Goal: Transaction & Acquisition: Book appointment/travel/reservation

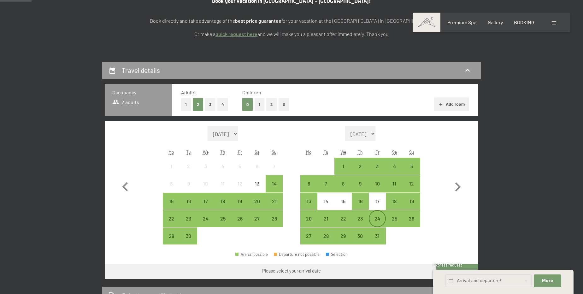
scroll to position [115, 0]
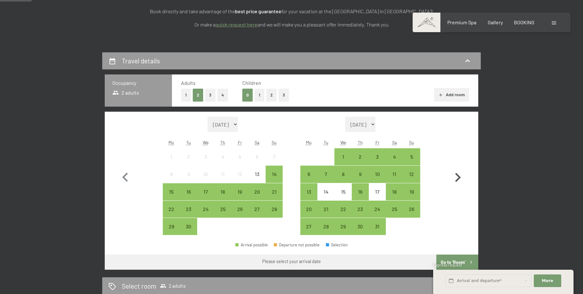
click at [459, 175] on icon "button" at bounding box center [458, 177] width 6 height 9
select select "[DATE]"
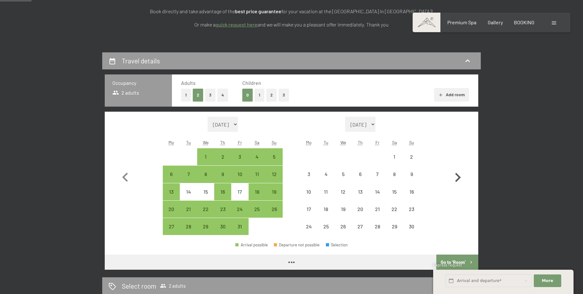
click at [459, 175] on icon "button" at bounding box center [458, 177] width 6 height 9
select select "[DATE]"
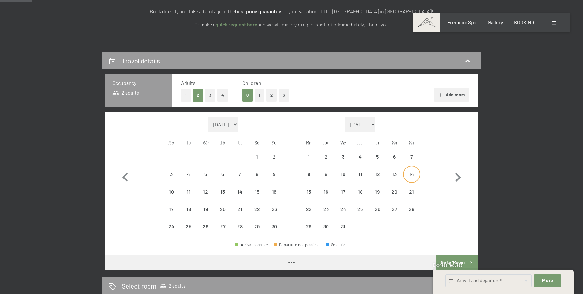
select select "[DATE]"
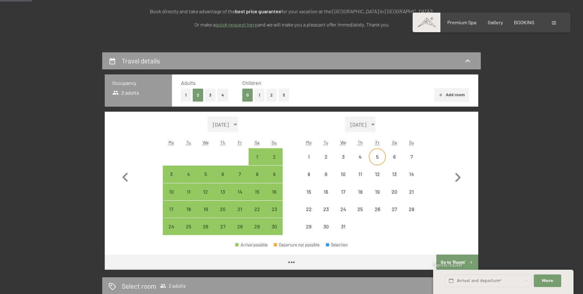
select select "[DATE]"
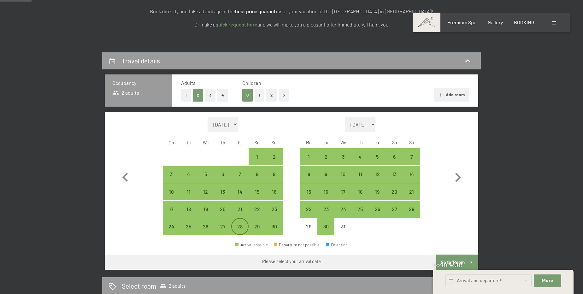
click at [241, 229] on div "28" at bounding box center [240, 232] width 16 height 16
select select "[DATE]"
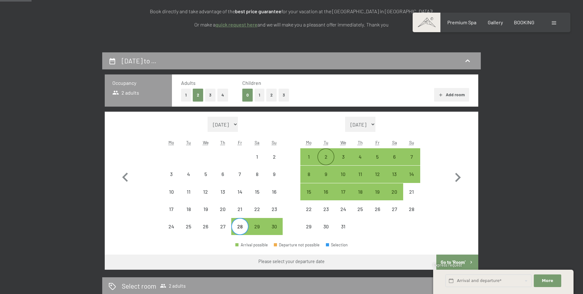
click at [322, 152] on div "2" at bounding box center [326, 157] width 16 height 16
select select "[DATE]"
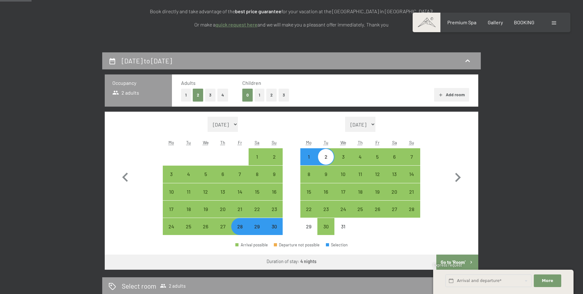
click at [268, 93] on button "2" at bounding box center [271, 95] width 10 height 13
select select "[DATE]"
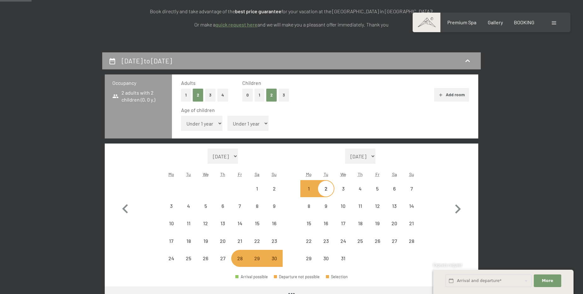
click at [195, 126] on select "Under 1 year 1 year 2 years 3 years 4 years 5 years 6 years 7 years 8 years 9 y…" at bounding box center [201, 123] width 41 height 15
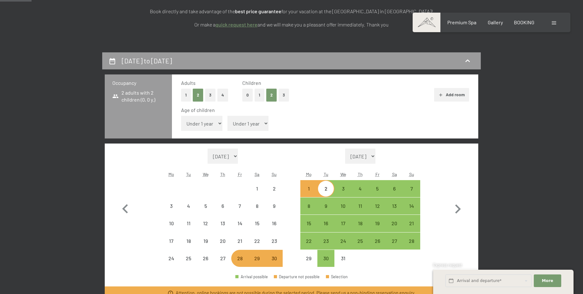
select select "[DATE]"
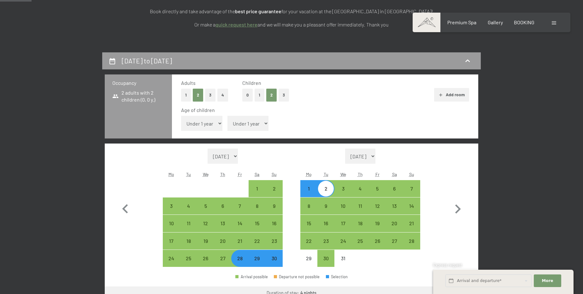
select select "12"
click at [181, 116] on select "Under 1 year 1 year 2 years 3 years 4 years 5 years 6 years 7 years 8 years 9 y…" at bounding box center [201, 123] width 41 height 15
select select "[DATE]"
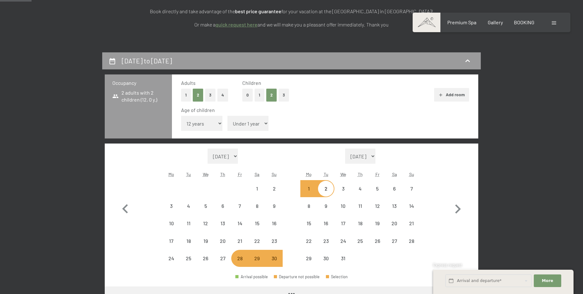
click at [248, 121] on select "Under 1 year 1 year 2 years 3 years 4 years 5 years 6 years 7 years 8 years 9 y…" at bounding box center [248, 123] width 41 height 15
select select "[DATE]"
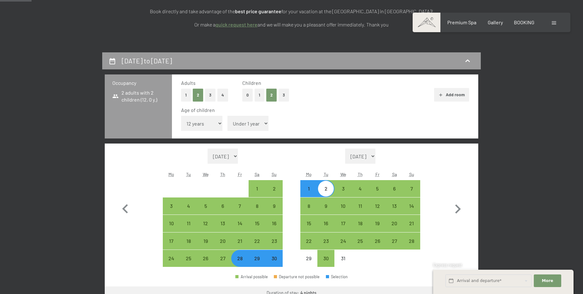
select select "12"
click at [228, 116] on select "Under 1 year 1 year 2 years 3 years 4 years 5 years 6 years 7 years 8 years 9 y…" at bounding box center [248, 123] width 41 height 15
select select "[DATE]"
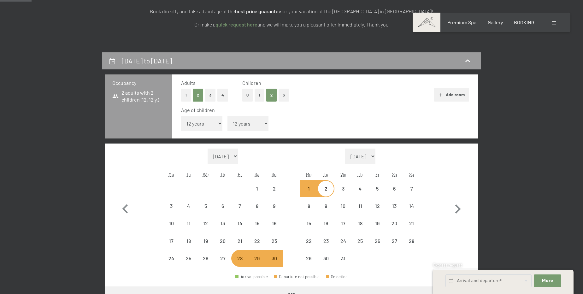
select select "[DATE]"
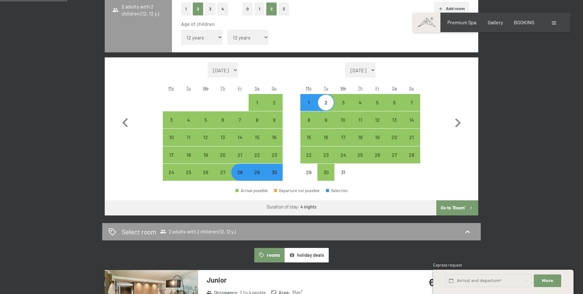
click at [457, 211] on button "Go to ‘Room’" at bounding box center [457, 207] width 42 height 15
select select "[DATE]"
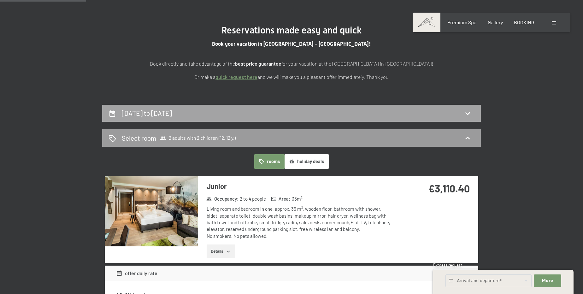
scroll to position [0, 0]
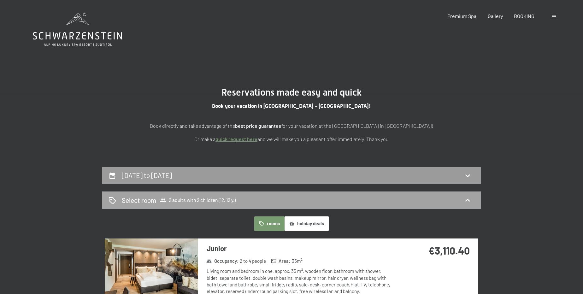
click at [326, 202] on div "Select room 2 adults with 2 children (12, 12 y.)" at bounding box center [292, 200] width 366 height 9
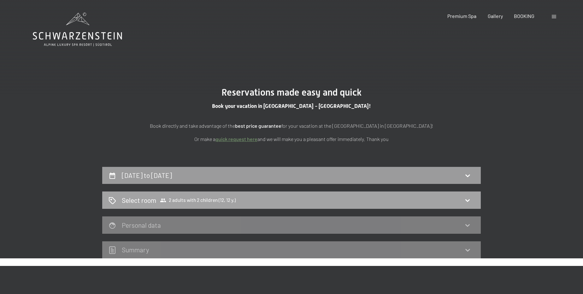
click at [469, 199] on icon at bounding box center [468, 201] width 8 height 8
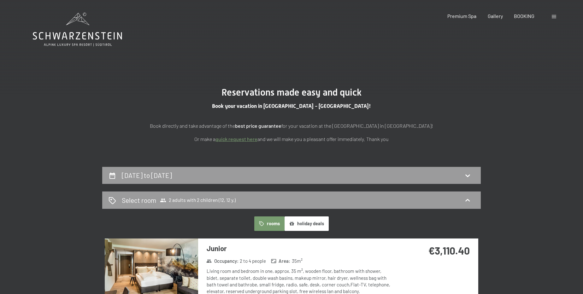
click at [281, 179] on div "[DATE] to [DATE]" at bounding box center [292, 175] width 366 height 9
select select "12"
select select "[DATE]"
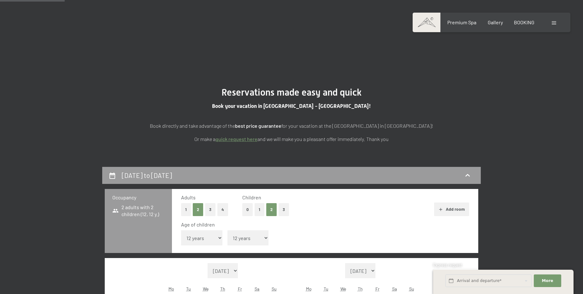
scroll to position [167, 0]
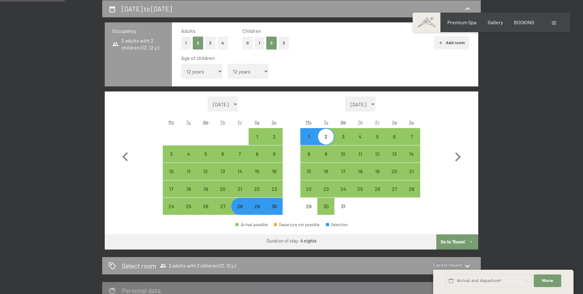
click at [252, 73] on select "Under 1 year 1 year 2 years 3 years 4 years 5 years 6 years 7 years 8 years 9 y…" at bounding box center [248, 71] width 41 height 15
select select "15"
click at [228, 64] on select "Under 1 year 1 year 2 years 3 years 4 years 5 years 6 years 7 years 8 years 9 y…" at bounding box center [248, 71] width 41 height 15
select select "[DATE]"
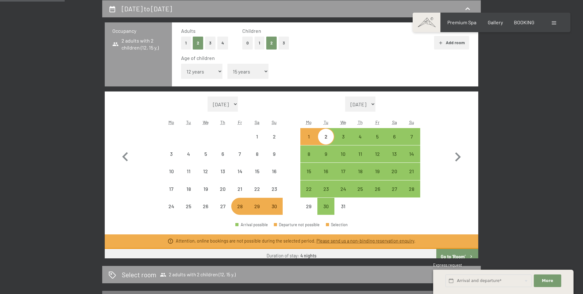
select select "[DATE]"
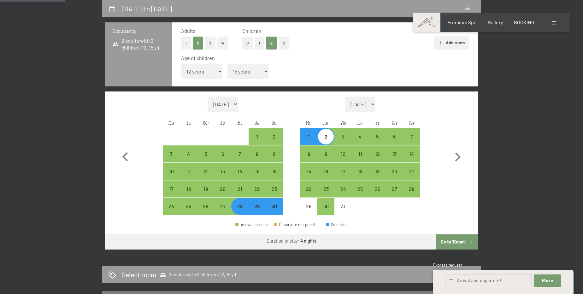
click at [460, 241] on button "Go to ‘Room’" at bounding box center [457, 241] width 42 height 15
select select "[DATE]"
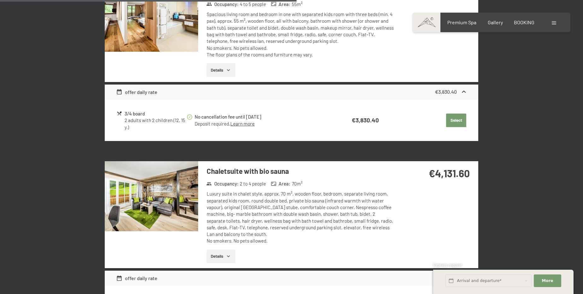
scroll to position [798, 0]
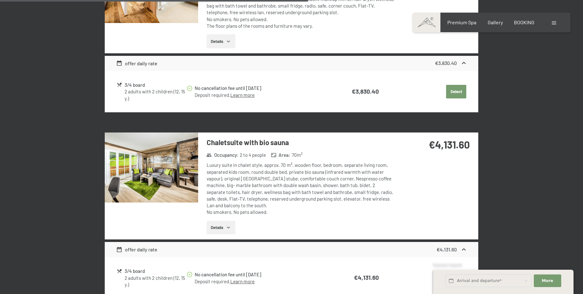
click at [219, 232] on button "Details" at bounding box center [221, 228] width 29 height 14
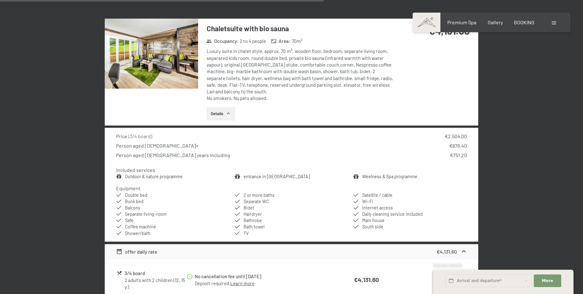
scroll to position [913, 0]
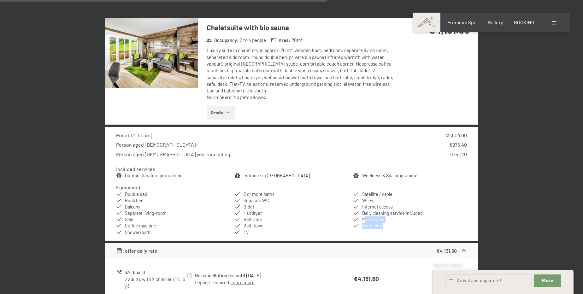
drag, startPoint x: 366, startPoint y: 218, endPoint x: 394, endPoint y: 221, distance: 27.9
click at [394, 221] on ul "Double bed Bunk bed Balcony Separate living-room Safe Coffee machine Shower/bat…" at bounding box center [291, 213] width 351 height 44
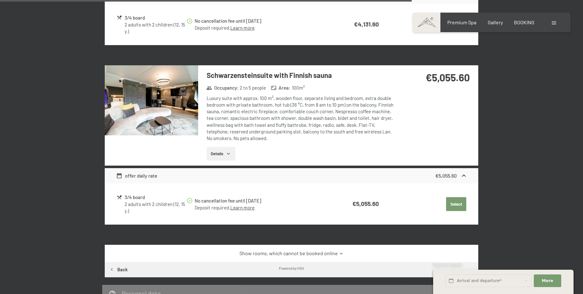
scroll to position [1171, 0]
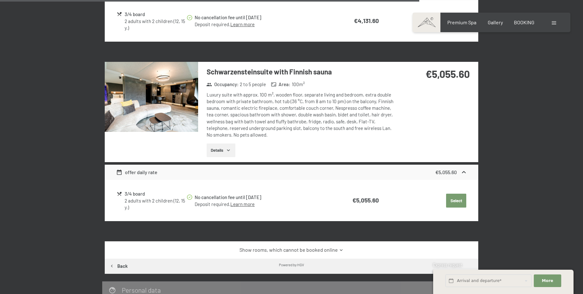
click at [218, 148] on button "Details" at bounding box center [221, 151] width 29 height 14
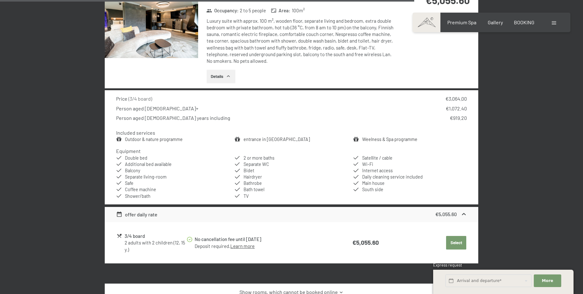
scroll to position [1228, 0]
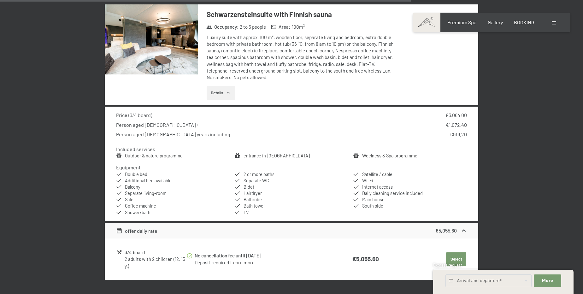
click at [225, 91] on button "Details" at bounding box center [221, 93] width 29 height 14
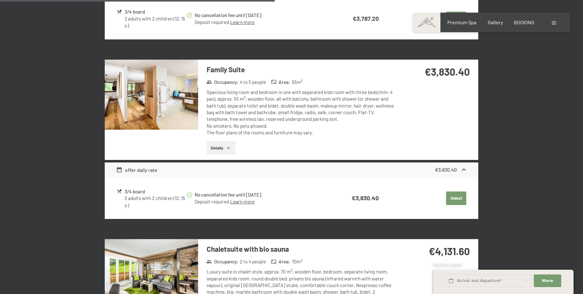
scroll to position [683, 0]
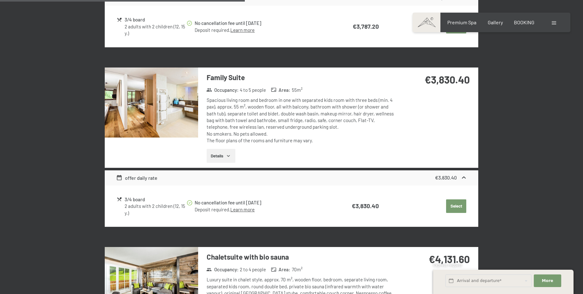
click at [221, 149] on button "Details" at bounding box center [221, 156] width 29 height 14
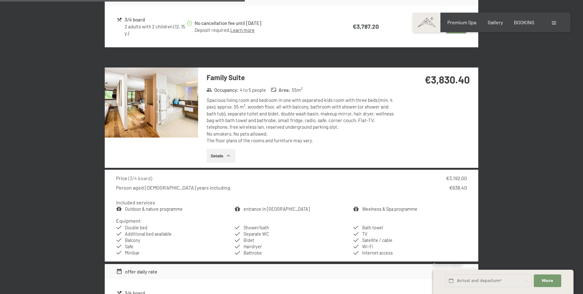
click at [221, 149] on button "Details" at bounding box center [221, 156] width 29 height 14
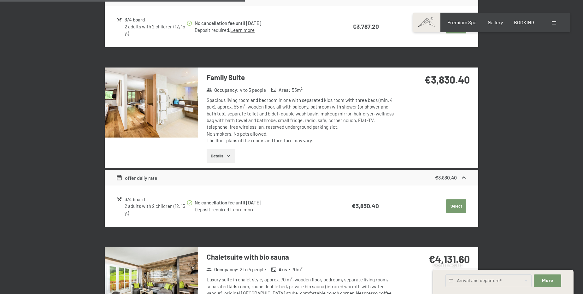
click at [226, 154] on button "Details" at bounding box center [221, 156] width 29 height 14
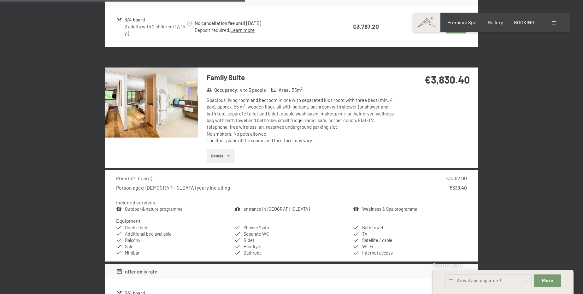
click at [193, 107] on img at bounding box center [151, 103] width 93 height 70
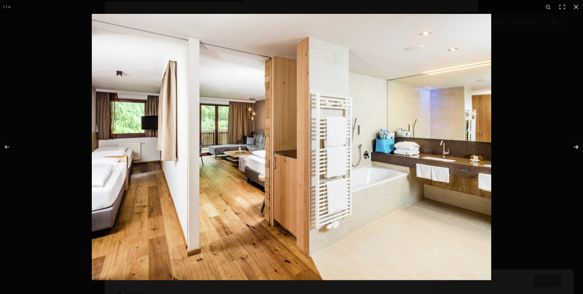
click at [578, 143] on button "button" at bounding box center [572, 147] width 22 height 32
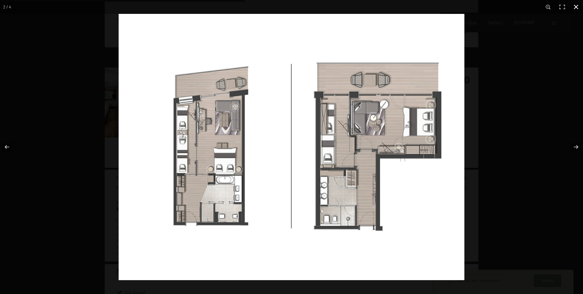
click at [576, 6] on button "button" at bounding box center [576, 7] width 14 height 14
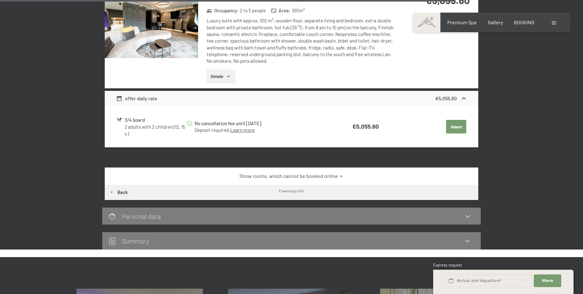
scroll to position [1343, 0]
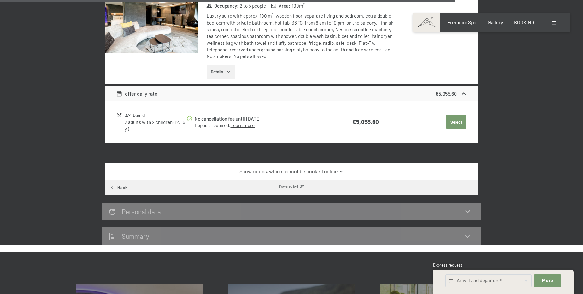
click at [317, 169] on link "Show rooms, which cannot be booked online" at bounding box center [291, 171] width 351 height 7
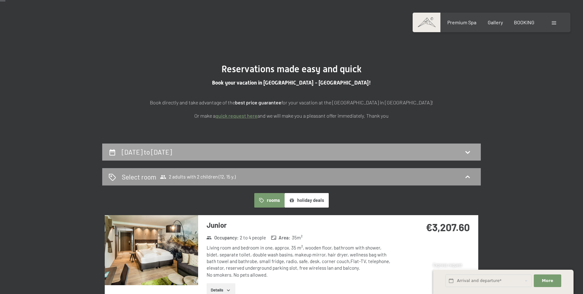
click at [175, 152] on div "[DATE] to [DATE]" at bounding box center [148, 151] width 53 height 9
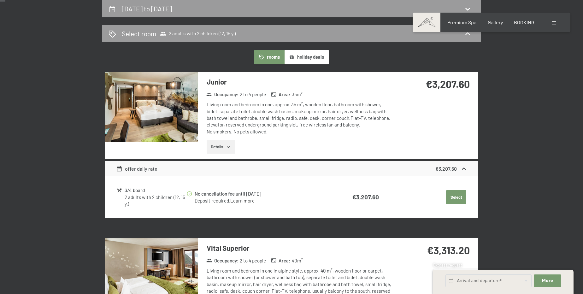
select select "12"
select select "15"
select select "[DATE]"
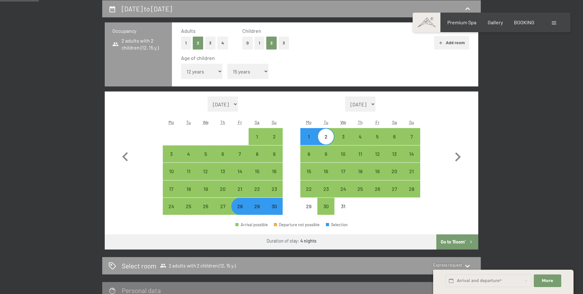
click at [261, 44] on button "1" at bounding box center [260, 43] width 10 height 13
select select "0"
select select "[DATE]"
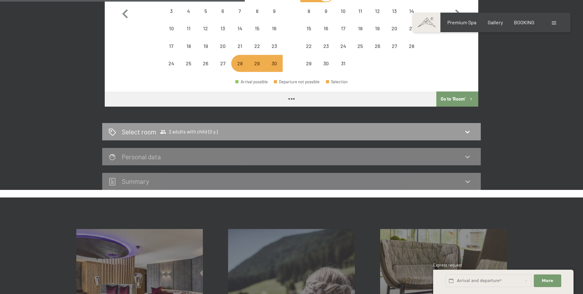
scroll to position [310, 0]
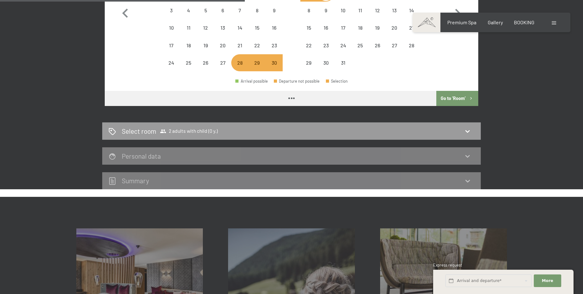
select select "[DATE]"
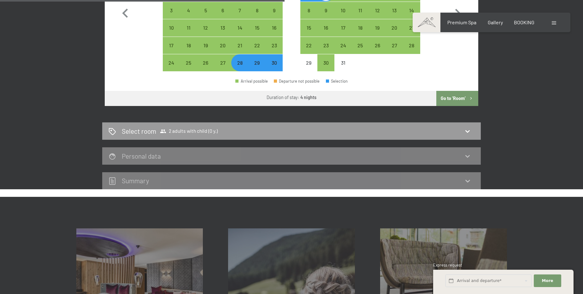
click at [454, 99] on button "Go to ‘Room’" at bounding box center [457, 98] width 42 height 15
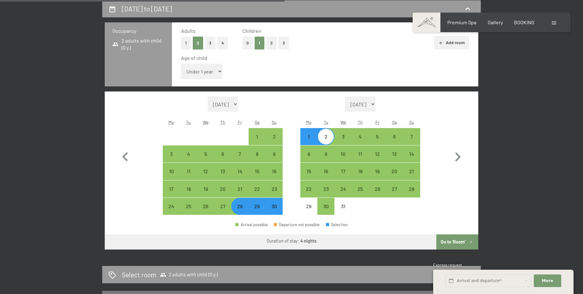
select select "[DATE]"
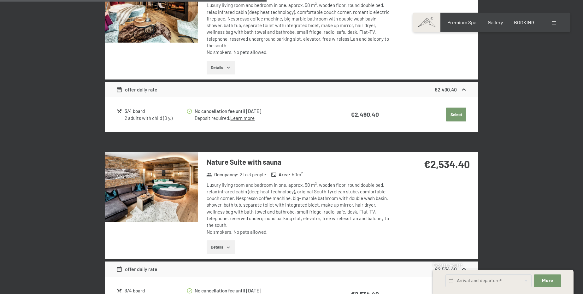
scroll to position [815, 0]
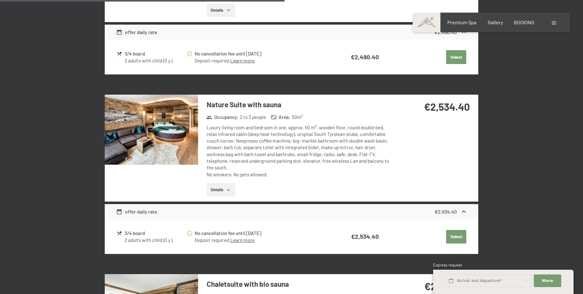
click at [210, 183] on button "Details" at bounding box center [221, 190] width 29 height 14
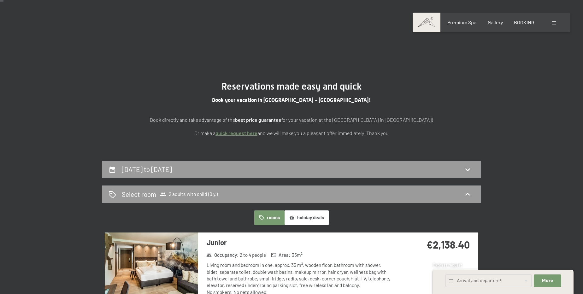
scroll to position [0, 0]
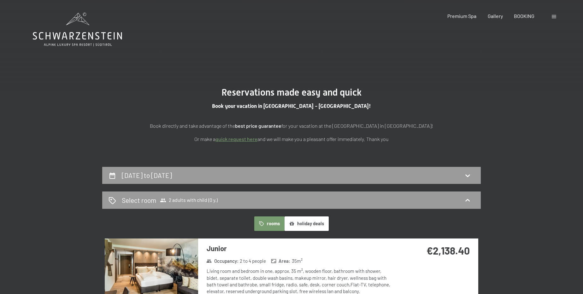
click at [172, 173] on h2 "[DATE] to [DATE]" at bounding box center [147, 175] width 50 height 8
select select "[DATE]"
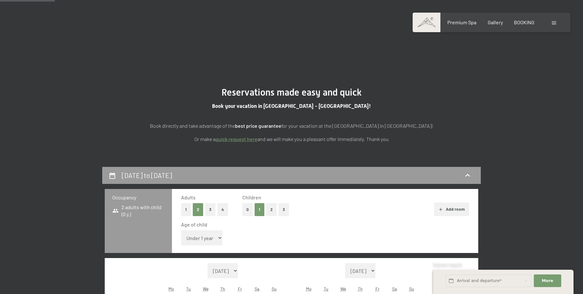
scroll to position [167, 0]
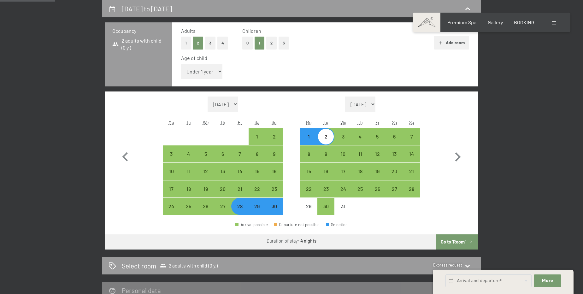
click at [269, 42] on button "2" at bounding box center [271, 43] width 10 height 13
select select "[DATE]"
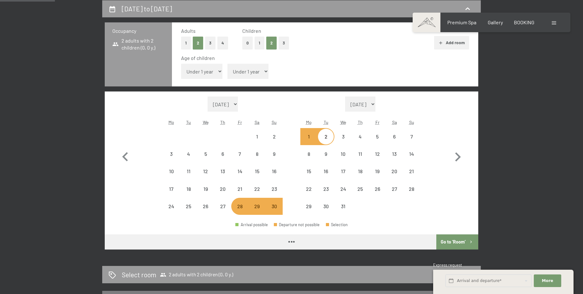
click at [252, 71] on select "Under 1 year 1 year 2 years 3 years 4 years 5 years 6 years 7 years 8 years 9 y…" at bounding box center [248, 71] width 41 height 15
select select "[DATE]"
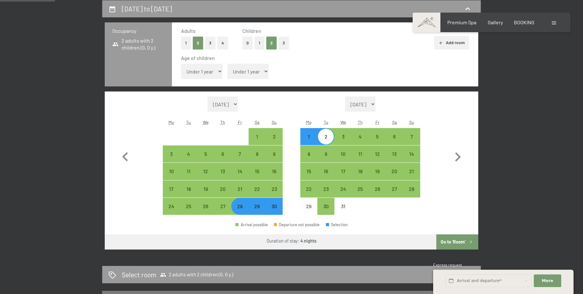
select select "15"
click at [228, 64] on select "Under 1 year 1 year 2 years 3 years 4 years 5 years 6 years 7 years 8 years 9 y…" at bounding box center [248, 71] width 41 height 15
select select "[DATE]"
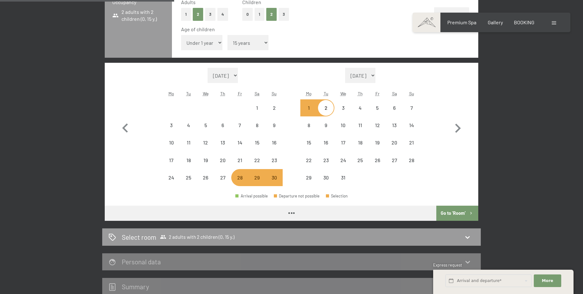
select select "[DATE]"
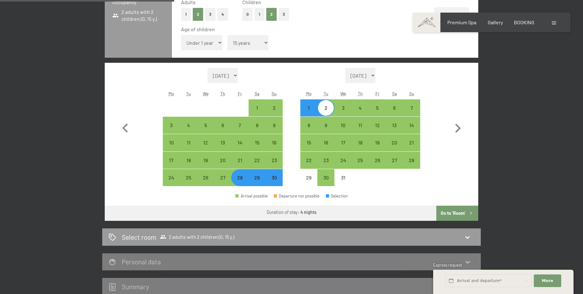
click at [453, 210] on button "Go to ‘Room’" at bounding box center [457, 213] width 42 height 15
select select "[DATE]"
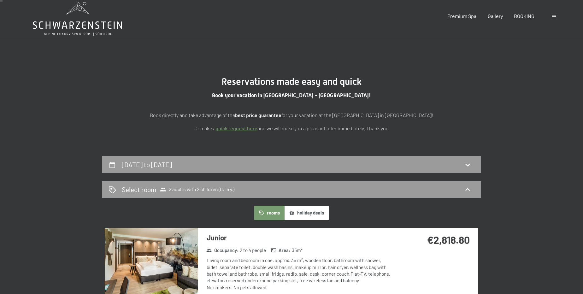
scroll to position [0, 0]
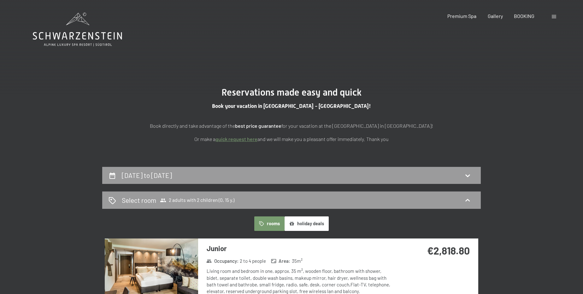
click at [172, 172] on h2 "[DATE] to [DATE]" at bounding box center [147, 175] width 50 height 8
select select "15"
select select "[DATE]"
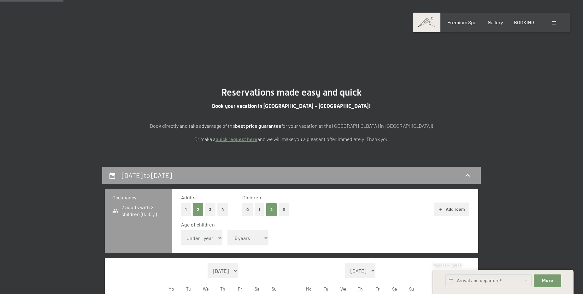
scroll to position [167, 0]
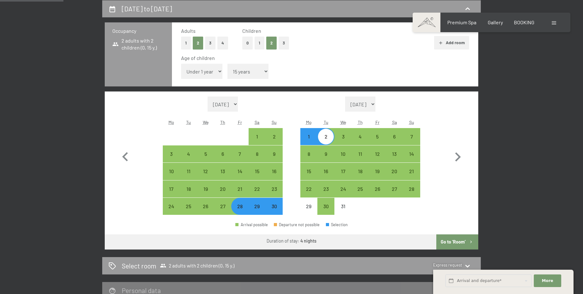
click at [260, 37] on button "1" at bounding box center [260, 43] width 10 height 13
select select "[DATE]"
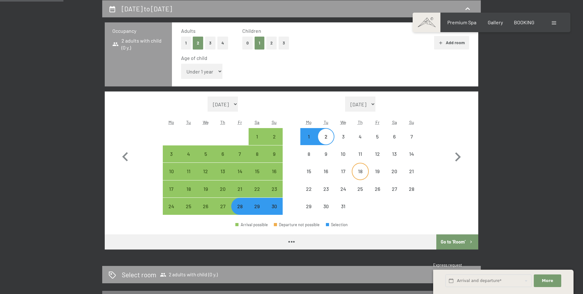
select select "[DATE]"
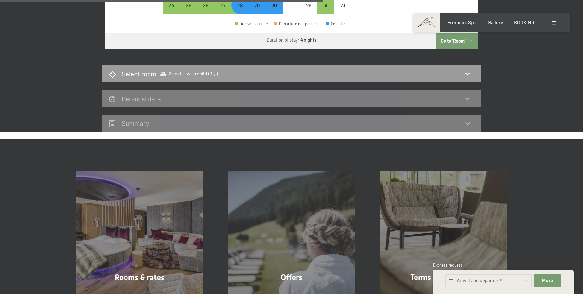
click at [453, 45] on button "Go to ‘Room’" at bounding box center [457, 40] width 42 height 15
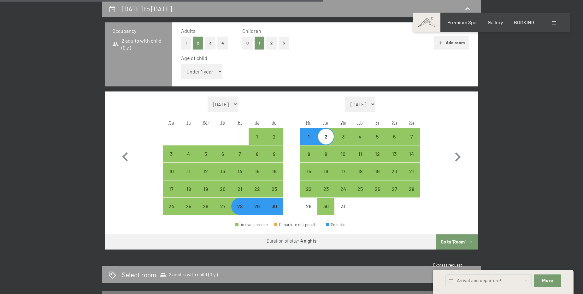
select select "[DATE]"
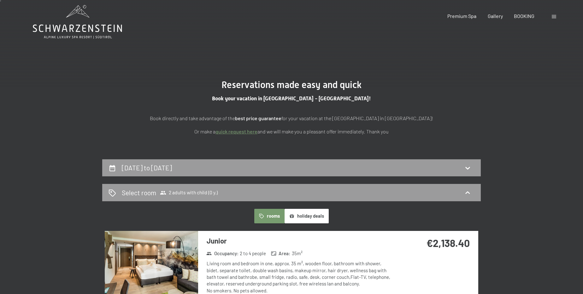
scroll to position [0, 0]
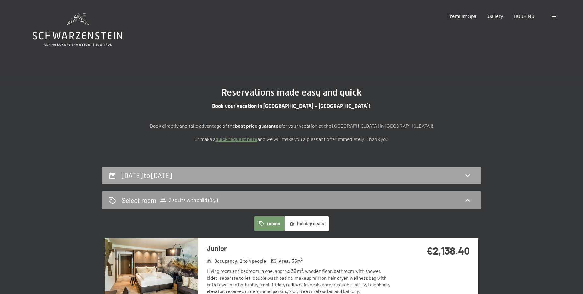
click at [172, 174] on h2 "[DATE] to [DATE]" at bounding box center [147, 175] width 50 height 8
select select "[DATE]"
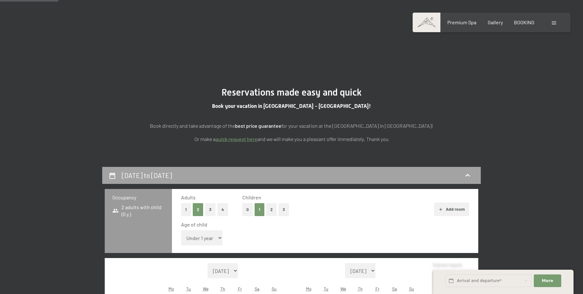
scroll to position [167, 0]
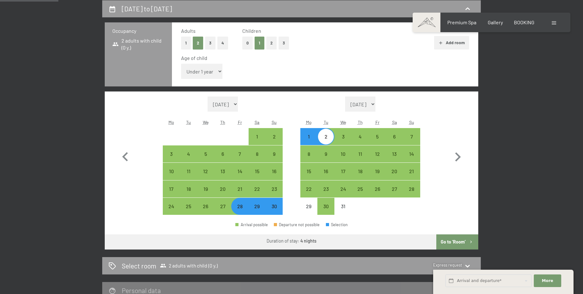
click at [268, 43] on button "2" at bounding box center [271, 43] width 10 height 13
select select "[DATE]"
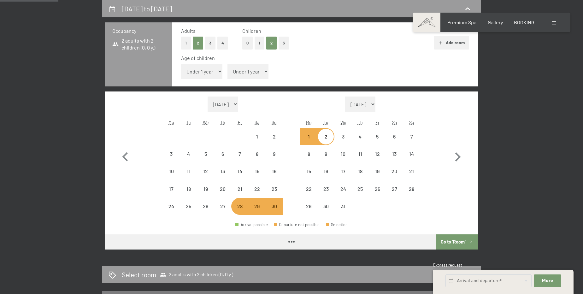
click at [218, 74] on select "Under 1 year 1 year 2 years 3 years 4 years 5 years 6 years 7 years 8 years 9 y…" at bounding box center [201, 71] width 41 height 15
select select "[DATE]"
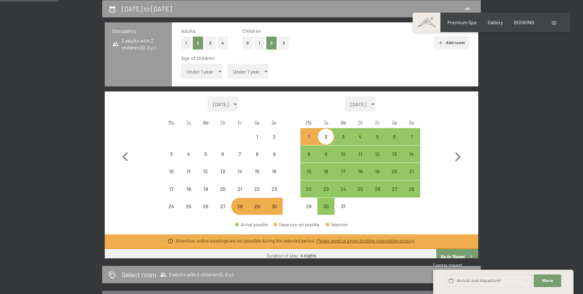
select select "[DATE]"
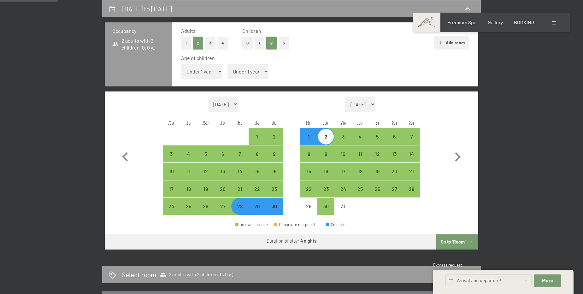
select select "11"
click at [181, 64] on select "Under 1 year 1 year 2 years 3 years 4 years 5 years 6 years 7 years 8 years 9 y…" at bounding box center [201, 71] width 41 height 15
select select "[DATE]"
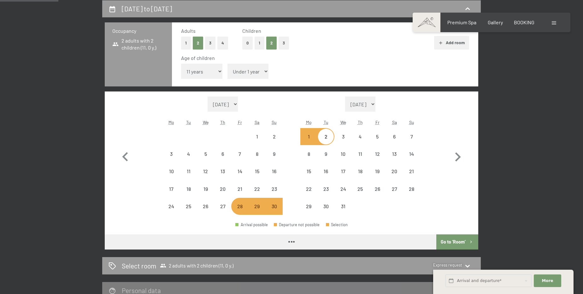
click at [215, 73] on select "Under 1 year 1 year 2 years 3 years 4 years 5 years 6 years 7 years 8 years 9 y…" at bounding box center [201, 71] width 41 height 15
select select "[DATE]"
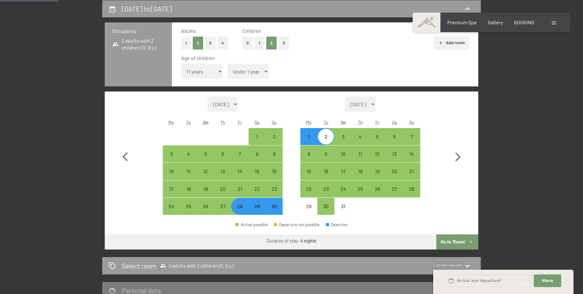
select select "12"
click at [181, 64] on select "Under 1 year 1 year 2 years 3 years 4 years 5 years 6 years 7 years 8 years 9 y…" at bounding box center [201, 71] width 41 height 15
select select "[DATE]"
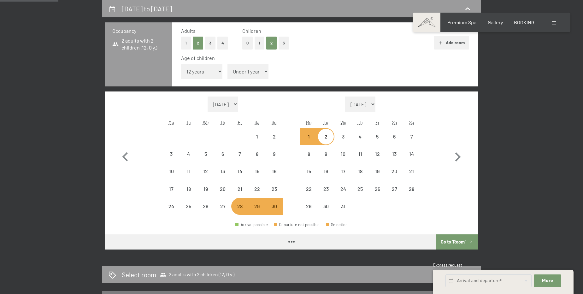
click at [235, 59] on div "Age of children" at bounding box center [322, 58] width 283 height 7
click at [241, 63] on div "Age of children Under 1 year 1 year 2 years 3 years 4 years 5 years 6 years 7 y…" at bounding box center [325, 68] width 288 height 27
click at [242, 68] on select "Under 1 year 1 year 2 years 3 years 4 years 5 years 6 years 7 years 8 years 9 y…" at bounding box center [248, 71] width 41 height 15
select select "[DATE]"
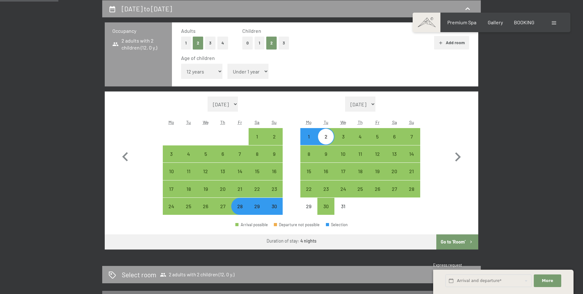
select select "15"
click at [228, 64] on select "Under 1 year 1 year 2 years 3 years 4 years 5 years 6 years 7 years 8 years 9 y…" at bounding box center [248, 71] width 41 height 15
select select "[DATE]"
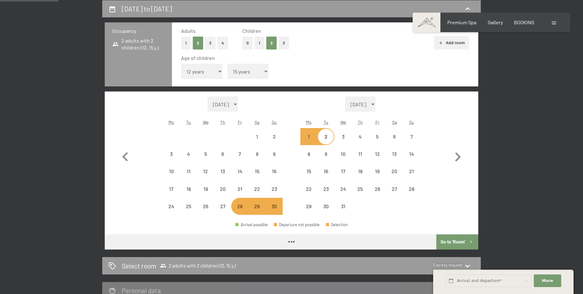
click at [462, 241] on button "Go to ‘Room’" at bounding box center [457, 241] width 42 height 15
select select "[DATE]"
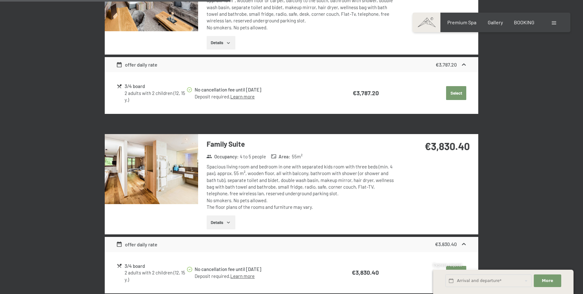
scroll to position [626, 0]
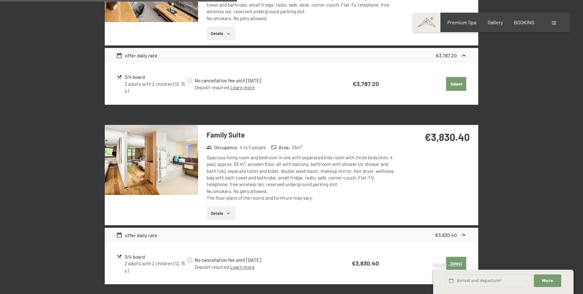
click at [162, 173] on img at bounding box center [151, 160] width 93 height 70
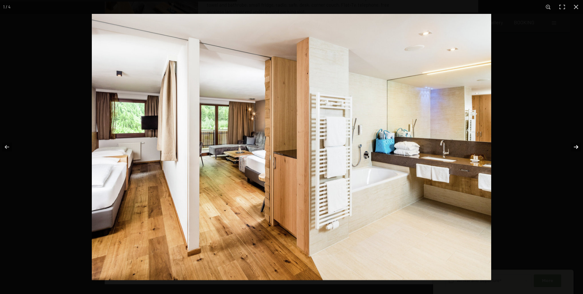
click at [576, 149] on button "button" at bounding box center [572, 147] width 22 height 32
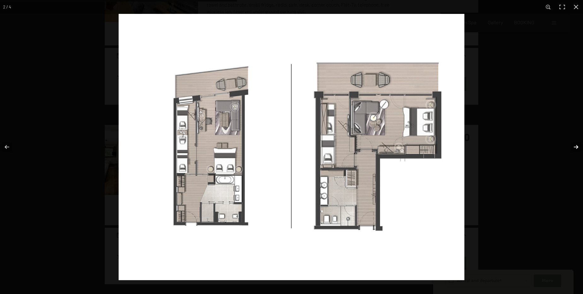
click at [576, 149] on button "button" at bounding box center [572, 147] width 22 height 32
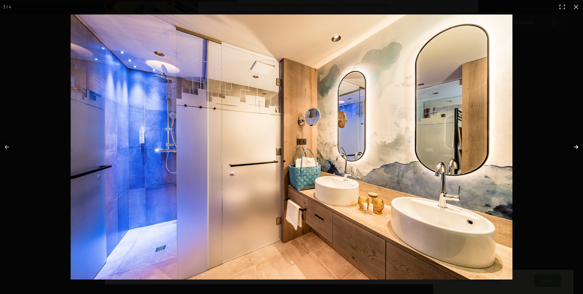
click at [576, 149] on button "button" at bounding box center [572, 147] width 22 height 32
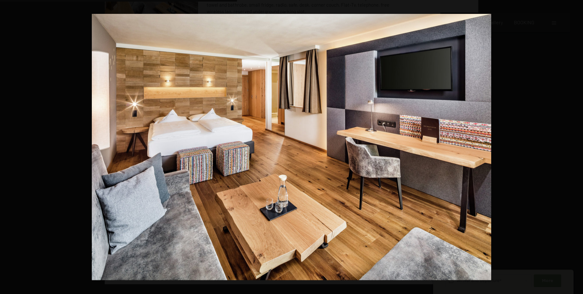
click at [576, 149] on button "button" at bounding box center [572, 147] width 22 height 32
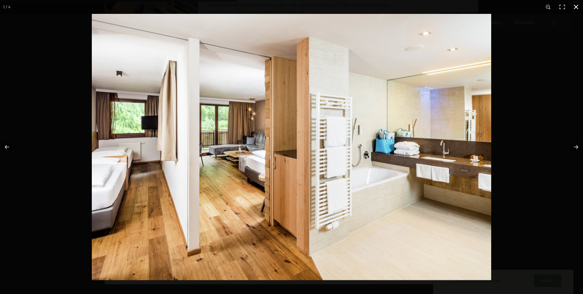
click at [576, 5] on button "button" at bounding box center [576, 7] width 14 height 14
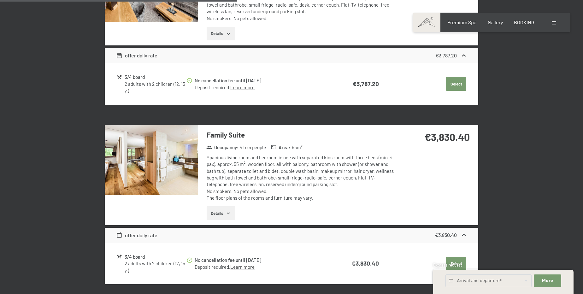
click at [227, 211] on icon "button" at bounding box center [228, 213] width 5 height 5
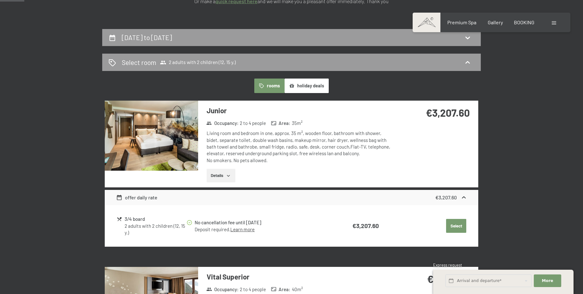
scroll to position [0, 0]
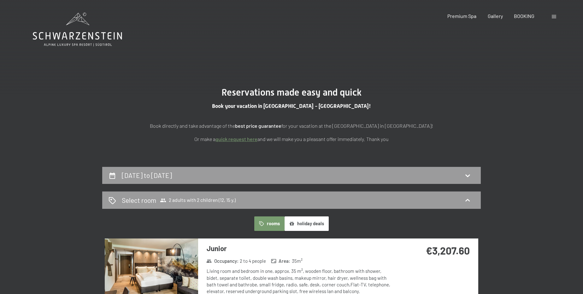
click at [258, 165] on span "Consent to marketing activities*" at bounding box center [266, 165] width 71 height 6
click at [228, 165] on input "Consent to marketing activities*" at bounding box center [225, 165] width 6 height 6
checkbox input "false"
click at [257, 170] on div "[DATE] to [DATE]" at bounding box center [291, 175] width 379 height 17
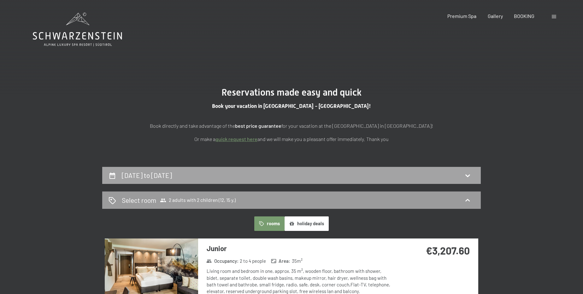
select select "12"
select select "15"
select select "[DATE]"
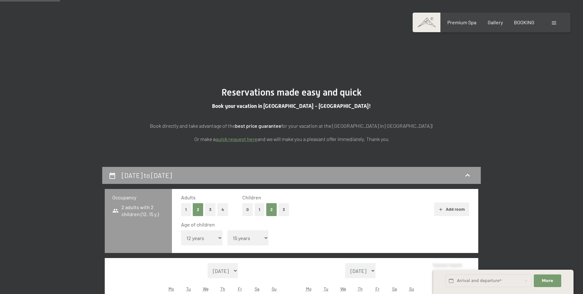
scroll to position [167, 0]
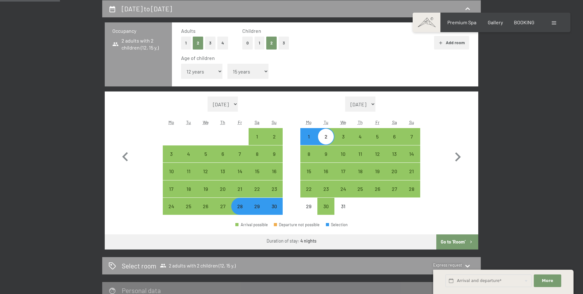
click at [246, 74] on select "Under 1 year 1 year 2 years 3 years 4 years 5 years 6 years 7 years 8 years 9 y…" at bounding box center [248, 71] width 41 height 15
click at [257, 45] on button "1" at bounding box center [260, 43] width 10 height 13
select select "0"
select select "[DATE]"
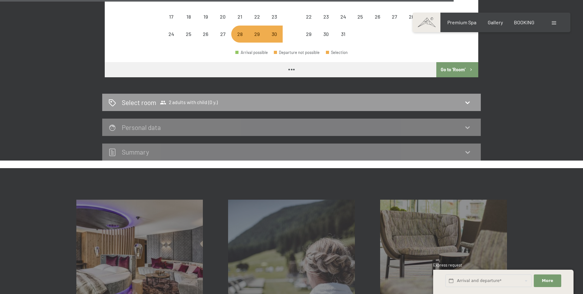
select select "[DATE]"
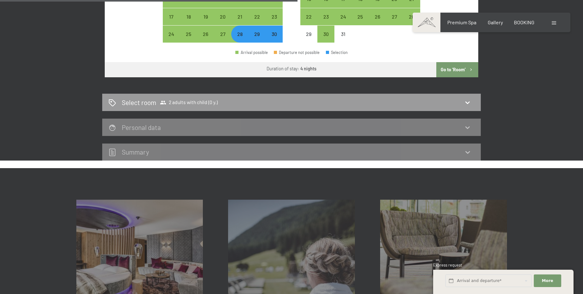
click at [458, 70] on button "Go to ‘Room’" at bounding box center [457, 69] width 42 height 15
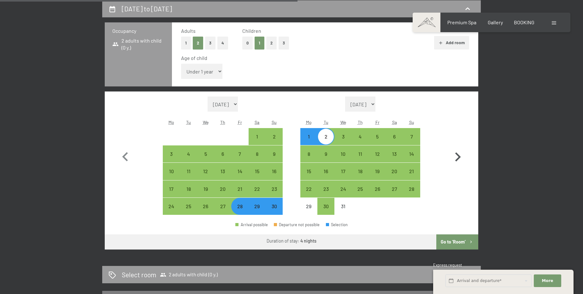
select select "[DATE]"
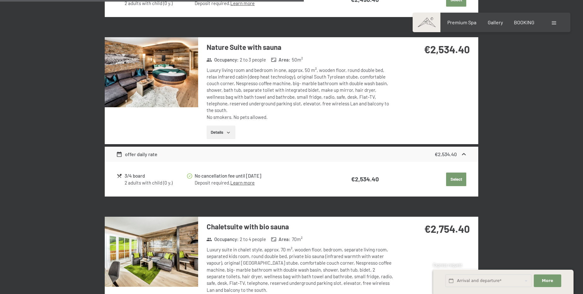
scroll to position [844, 0]
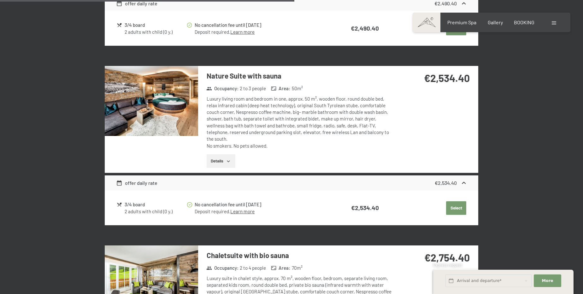
click at [238, 154] on div "Details" at bounding box center [301, 161] width 188 height 14
click at [234, 154] on button "Details" at bounding box center [221, 161] width 29 height 14
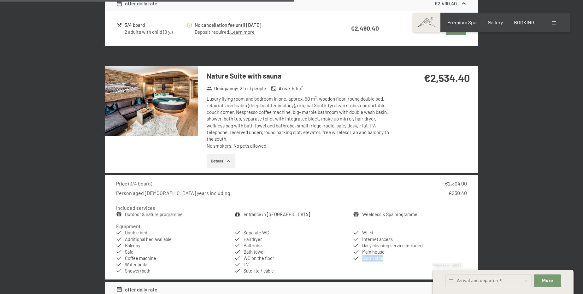
drag, startPoint x: 367, startPoint y: 242, endPoint x: 353, endPoint y: 243, distance: 14.2
click at [353, 243] on ul "Double bed Additional bed available Balcony Safe Coffee machine Water boiler Sh…" at bounding box center [291, 252] width 351 height 44
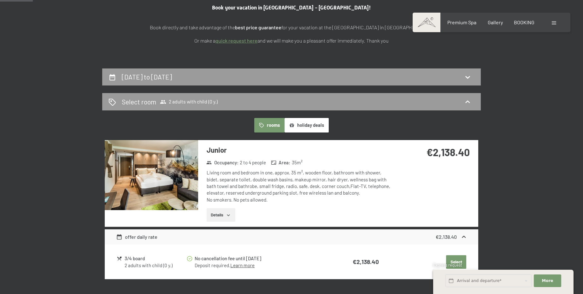
scroll to position [127, 0]
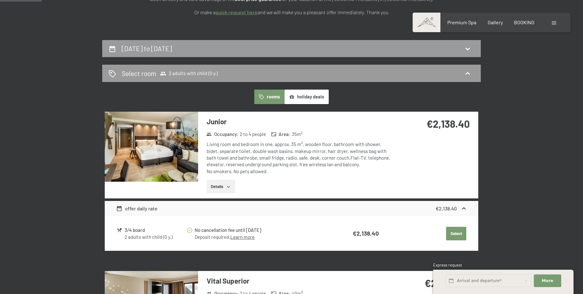
click at [304, 101] on button "holiday deals" at bounding box center [307, 97] width 44 height 15
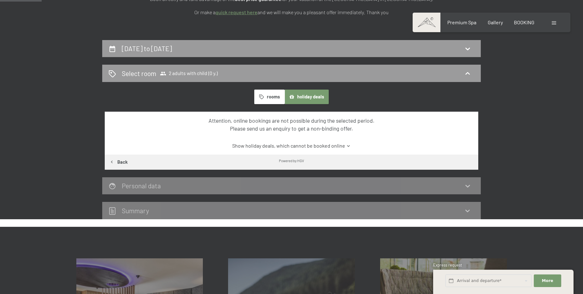
click at [311, 148] on link "Show holiday deals, which cannot be booked online" at bounding box center [291, 145] width 351 height 7
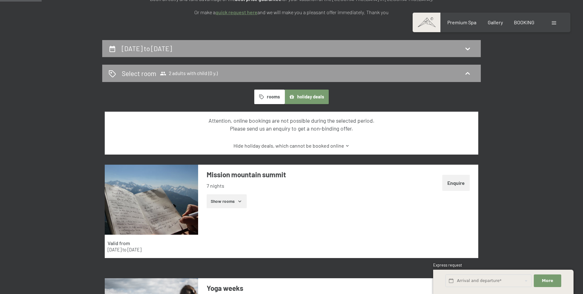
click at [239, 198] on button "Show rooms" at bounding box center [227, 201] width 40 height 14
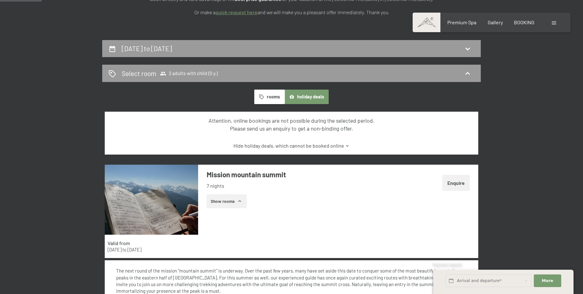
click at [239, 198] on button "Show rooms" at bounding box center [227, 201] width 40 height 14
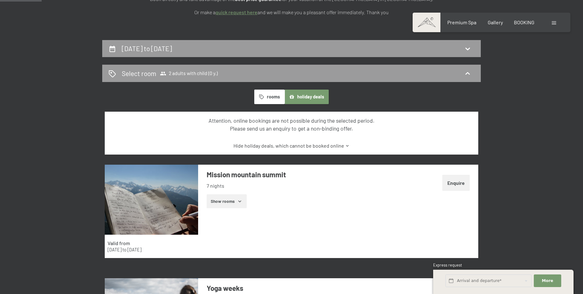
click at [239, 198] on button "Show rooms" at bounding box center [227, 201] width 40 height 14
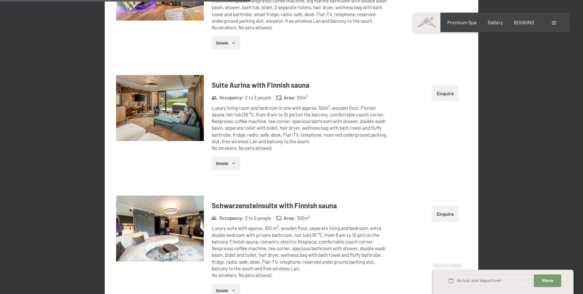
scroll to position [1648, 0]
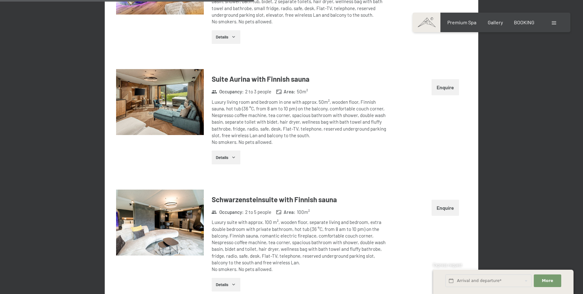
click at [232, 155] on icon "button" at bounding box center [233, 157] width 5 height 5
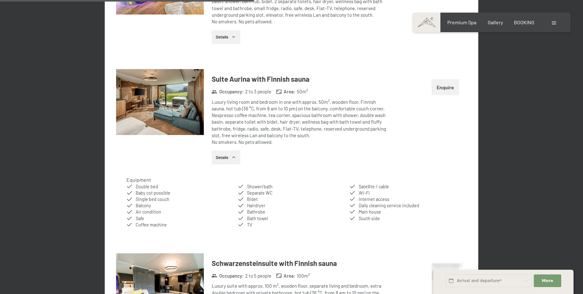
click at [190, 104] on img at bounding box center [160, 102] width 88 height 66
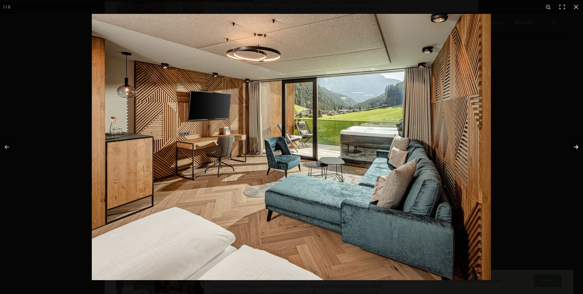
click at [579, 147] on button "button" at bounding box center [572, 147] width 22 height 32
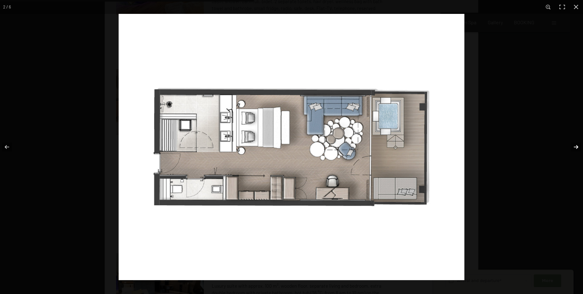
click at [576, 146] on button "button" at bounding box center [572, 147] width 22 height 32
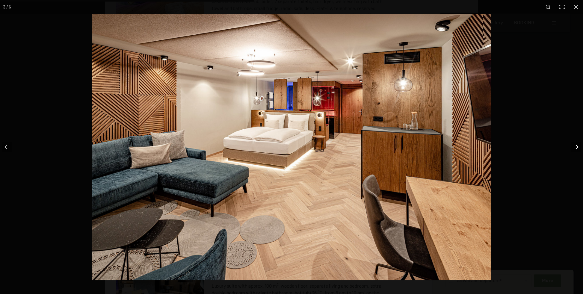
click at [576, 145] on button "button" at bounding box center [572, 147] width 22 height 32
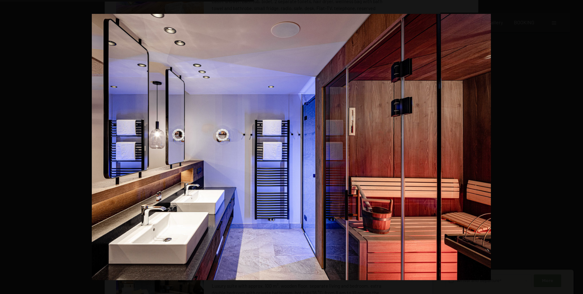
click at [576, 145] on button "button" at bounding box center [572, 147] width 22 height 32
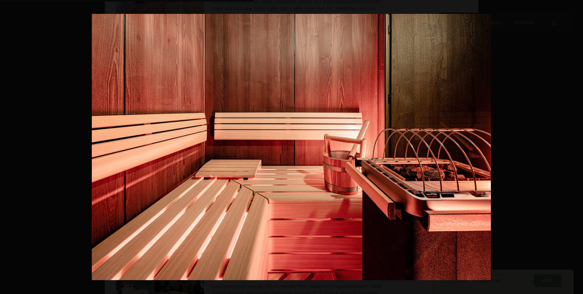
click at [576, 145] on button "button" at bounding box center [572, 147] width 22 height 32
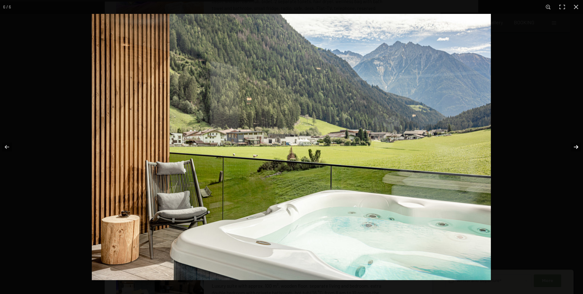
click at [576, 145] on button "button" at bounding box center [572, 147] width 22 height 32
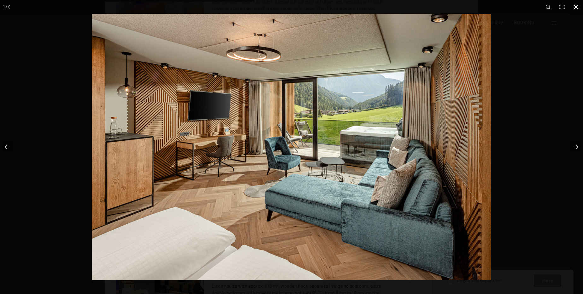
click at [564, 90] on div at bounding box center [383, 161] width 583 height 294
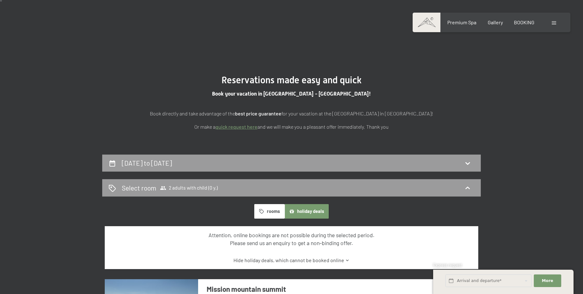
scroll to position [0, 0]
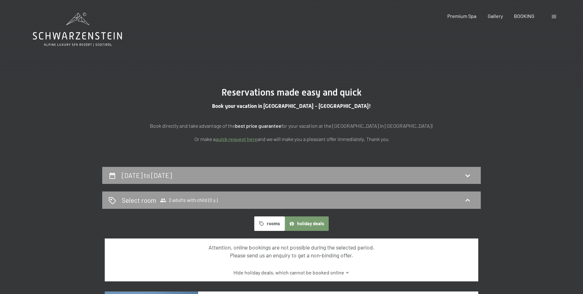
click at [255, 224] on button "rooms" at bounding box center [269, 223] width 30 height 15
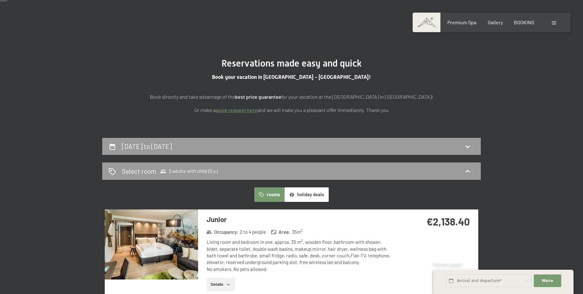
scroll to position [28, 0]
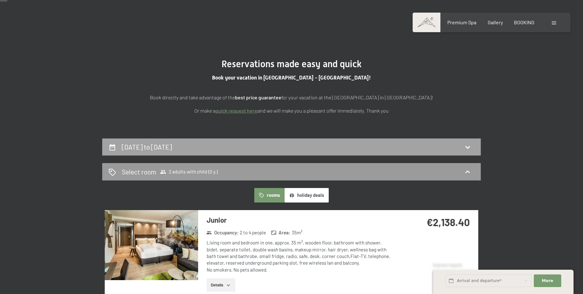
click at [201, 152] on div "[DATE] to [DATE]" at bounding box center [291, 147] width 379 height 17
select select "[DATE]"
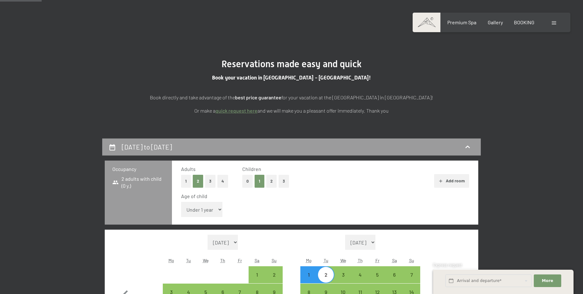
scroll to position [167, 0]
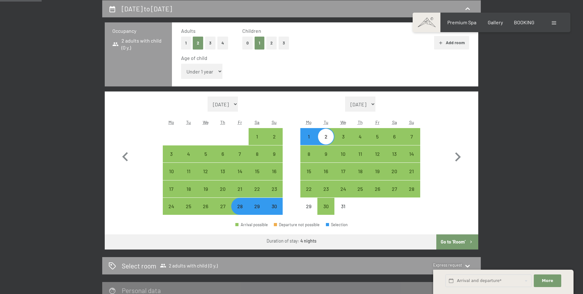
click at [198, 68] on select "Under 1 year 1 year 2 years 3 years 4 years 5 years 6 years 7 years 8 years 9 y…" at bounding box center [201, 71] width 41 height 15
select select "15"
click at [181, 64] on select "Under 1 year 1 year 2 years 3 years 4 years 5 years 6 years 7 years 8 years 9 y…" at bounding box center [201, 71] width 41 height 15
select select "[DATE]"
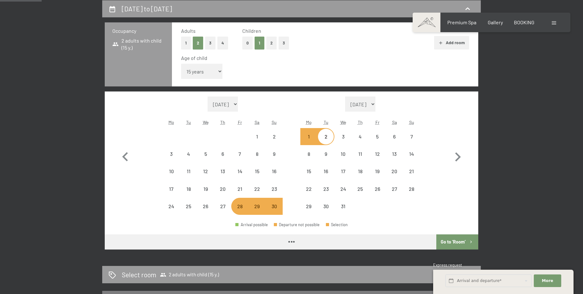
select select "[DATE]"
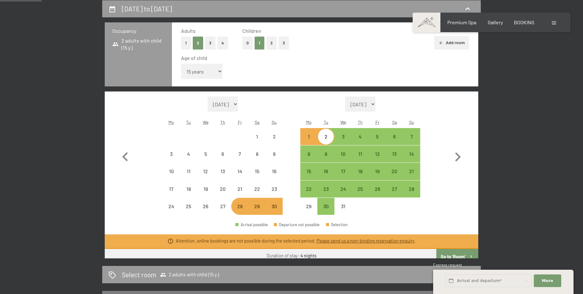
select select "[DATE]"
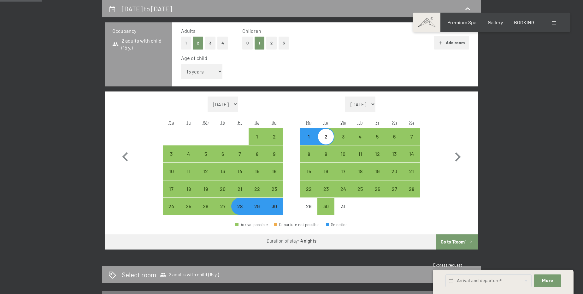
click at [451, 244] on button "Go to ‘Room’" at bounding box center [457, 241] width 42 height 15
select select "[DATE]"
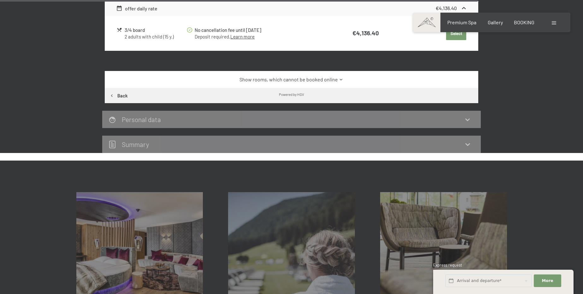
scroll to position [1343, 0]
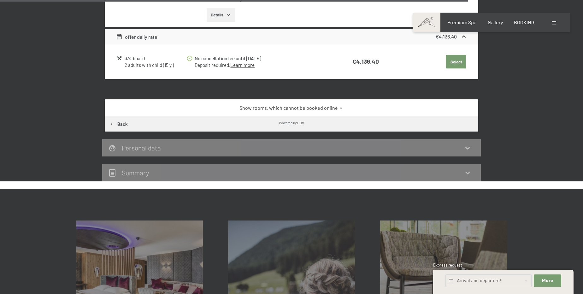
click at [344, 104] on link "Show rooms, which cannot be booked online" at bounding box center [291, 107] width 351 height 7
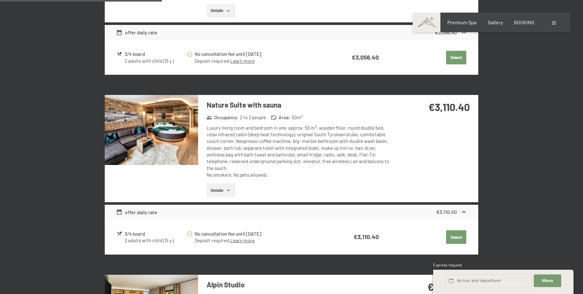
scroll to position [651, 0]
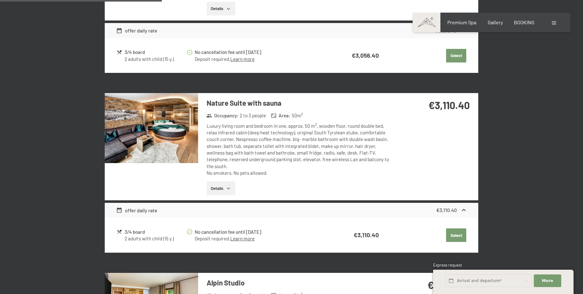
click at [185, 147] on img at bounding box center [151, 128] width 93 height 70
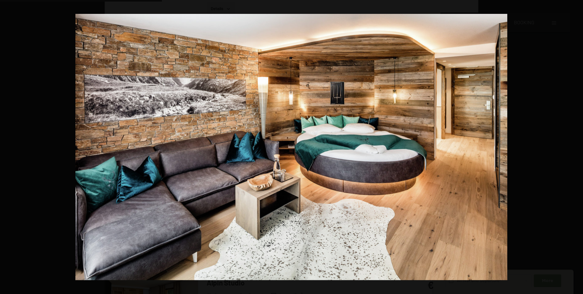
click at [573, 147] on button "button" at bounding box center [572, 147] width 22 height 32
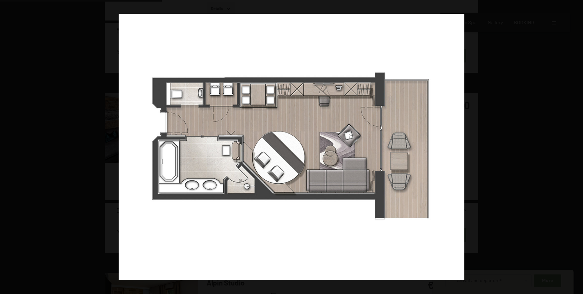
click at [573, 147] on button "button" at bounding box center [572, 147] width 22 height 32
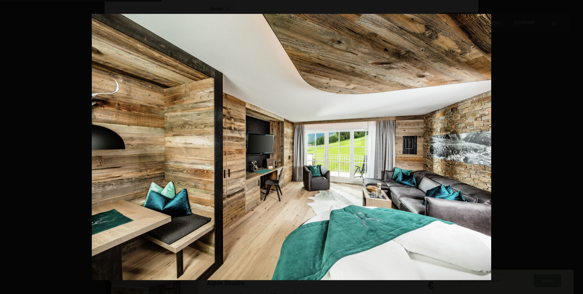
click at [573, 147] on button "button" at bounding box center [572, 147] width 22 height 32
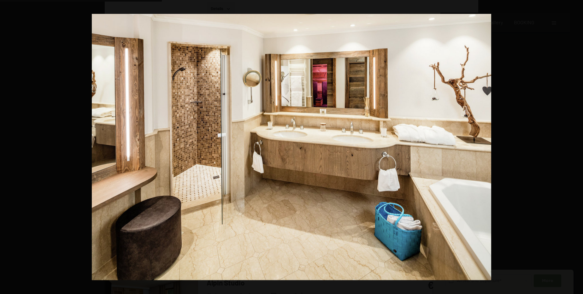
click at [573, 147] on button "button" at bounding box center [572, 147] width 22 height 32
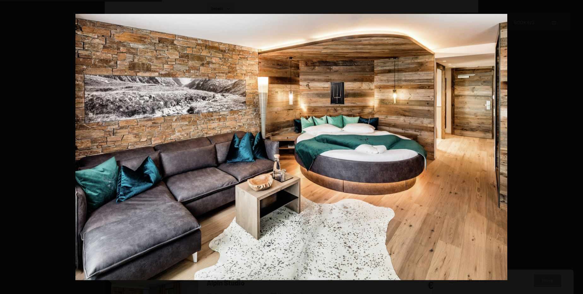
click at [573, 147] on button "button" at bounding box center [572, 147] width 22 height 32
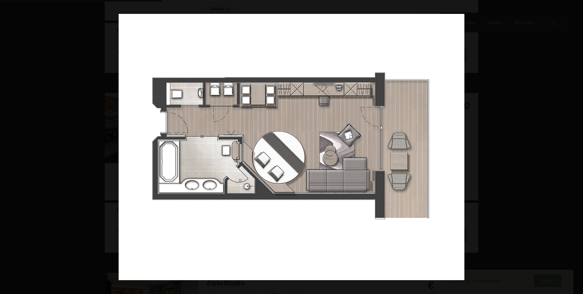
click at [573, 147] on button "button" at bounding box center [572, 147] width 22 height 32
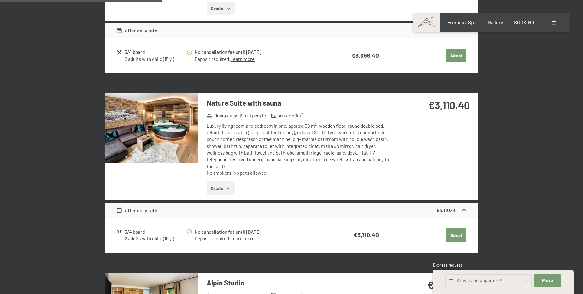
click at [0, 0] on button "button" at bounding box center [0, 0] width 0 height 0
drag, startPoint x: 167, startPoint y: 225, endPoint x: 175, endPoint y: 224, distance: 8.2
click at [175, 235] on div "2 adults with child (15 y.)" at bounding box center [156, 238] width 62 height 7
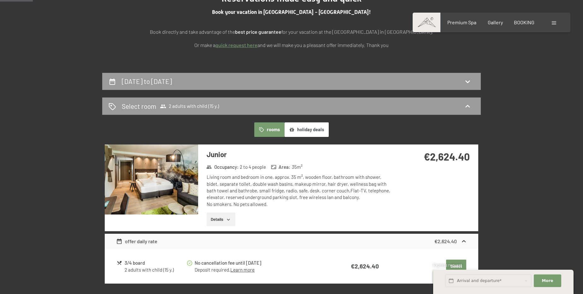
scroll to position [0, 0]
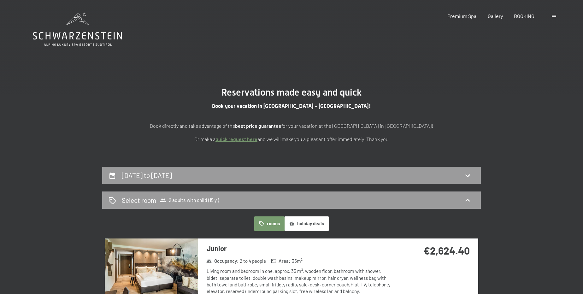
click at [175, 179] on div "[DATE] to [DATE]" at bounding box center [148, 175] width 53 height 9
select select "15"
select select "[DATE]"
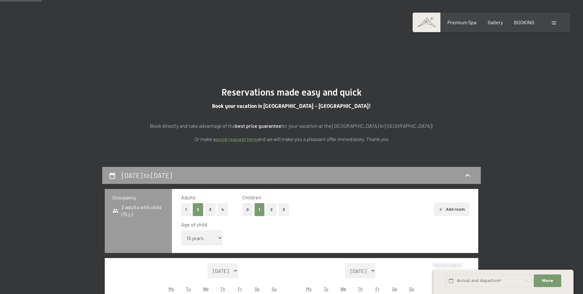
scroll to position [167, 0]
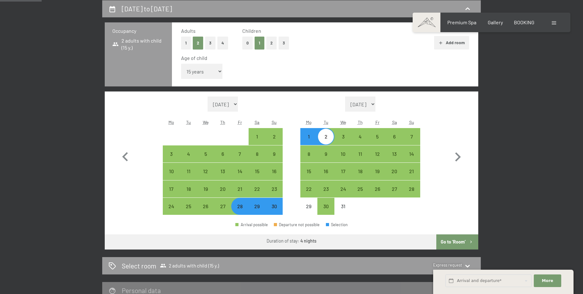
click at [271, 42] on button "2" at bounding box center [271, 43] width 10 height 13
select select "0"
select select "[DATE]"
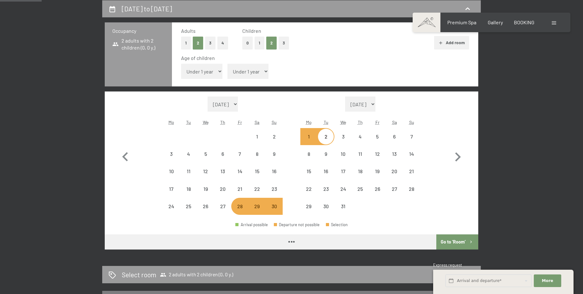
click at [206, 72] on select "Under 1 year 1 year 2 years 3 years 4 years 5 years 6 years 7 years 8 years 9 y…" at bounding box center [201, 71] width 41 height 15
select select "[DATE]"
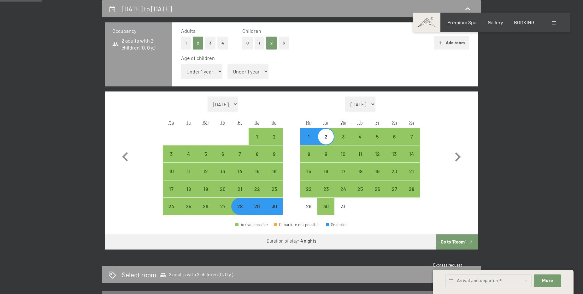
select select "12"
click at [181, 64] on select "Under 1 year 1 year 2 years 3 years 4 years 5 years 6 years 7 years 8 years 9 y…" at bounding box center [201, 71] width 41 height 15
select select "[DATE]"
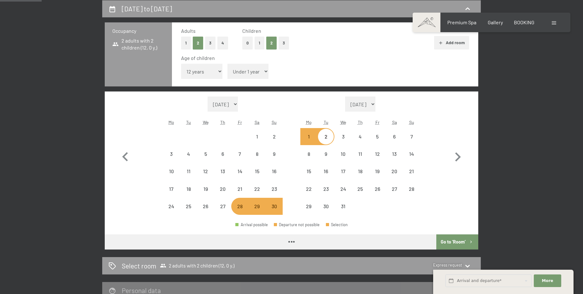
click at [257, 68] on select "Under 1 year 1 year 2 years 3 years 4 years 5 years 6 years 7 years 8 years 9 y…" at bounding box center [248, 71] width 41 height 15
select select "[DATE]"
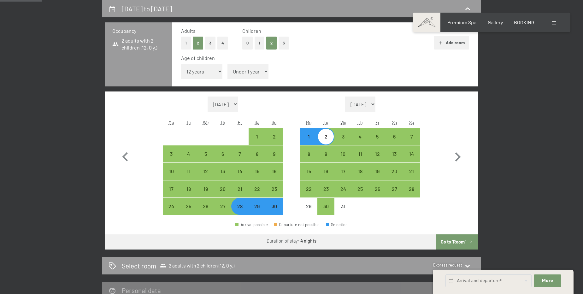
select select "15"
click at [228, 64] on select "Under 1 year 1 year 2 years 3 years 4 years 5 years 6 years 7 years 8 years 9 y…" at bounding box center [248, 71] width 41 height 15
select select "[DATE]"
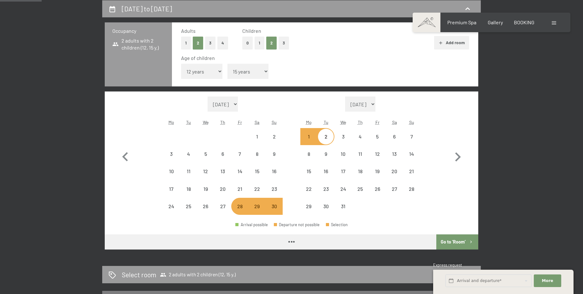
click at [447, 243] on button "Go to ‘Room’" at bounding box center [457, 241] width 42 height 15
select select "[DATE]"
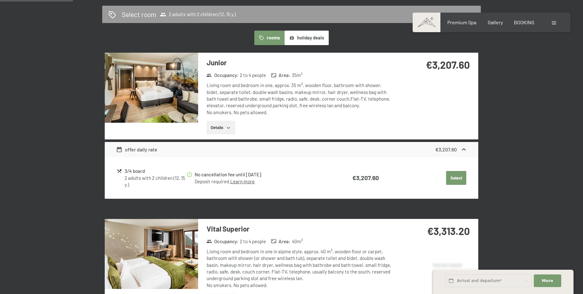
scroll to position [195, 0]
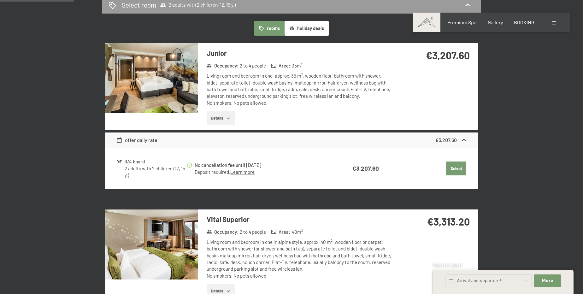
click at [219, 118] on button "Details" at bounding box center [221, 118] width 29 height 14
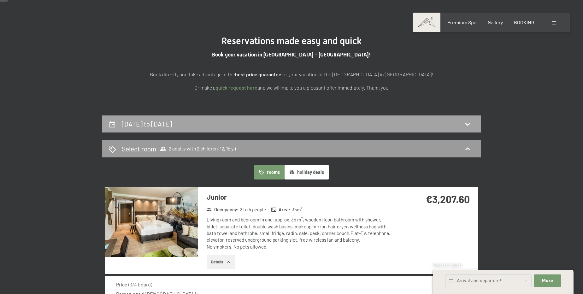
scroll to position [0, 0]
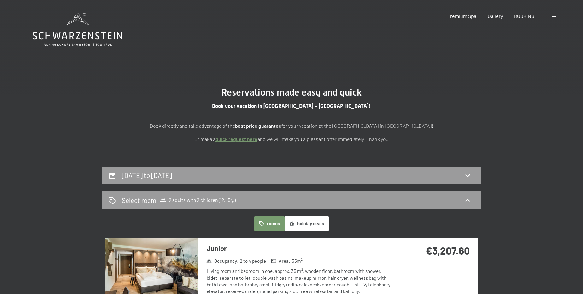
click at [175, 179] on div "[DATE] to [DATE]" at bounding box center [148, 175] width 53 height 9
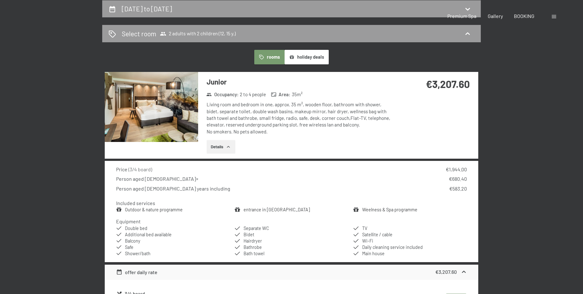
select select "12"
select select "15"
select select "[DATE]"
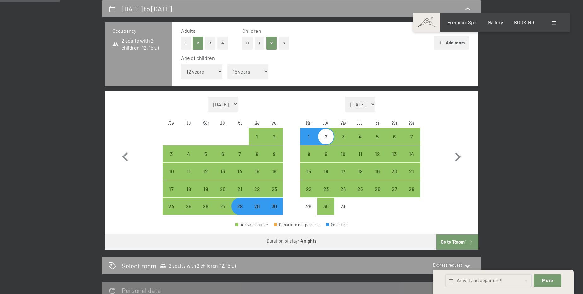
click at [264, 44] on button "1" at bounding box center [260, 43] width 10 height 13
select select "0"
select select "[DATE]"
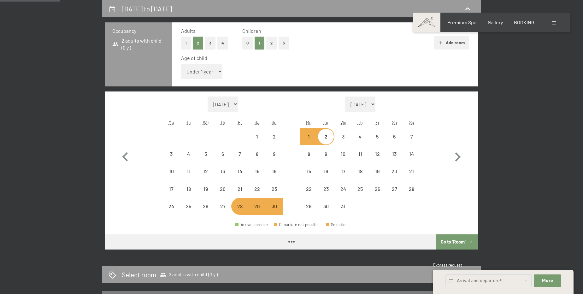
click at [180, 71] on div "Adults 1 2 3 4 Children 0 1 2 3 Add room Age of child Under 1 year 1 year 2 yea…" at bounding box center [325, 54] width 306 height 64
click at [197, 73] on select "Under 1 year 1 year 2 years 3 years 4 years 5 years 6 years 7 years 8 years 9 y…" at bounding box center [201, 71] width 41 height 15
select select "[DATE]"
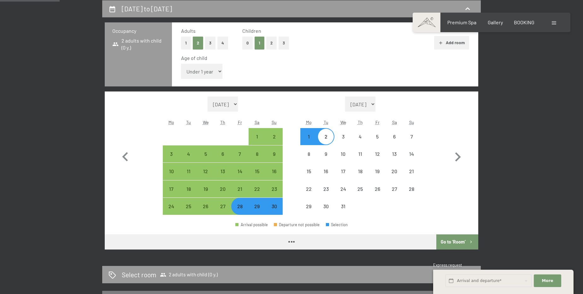
select select "[DATE]"
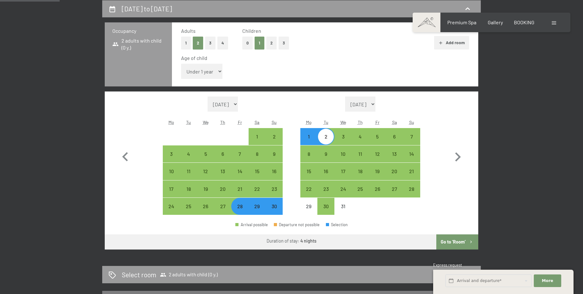
select select "15"
click at [181, 64] on select "Under 1 year 1 year 2 years 3 years 4 years 5 years 6 years 7 years 8 years 9 y…" at bounding box center [201, 71] width 41 height 15
select select "[DATE]"
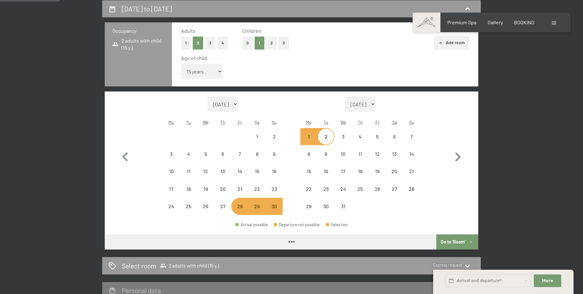
select select "[DATE]"
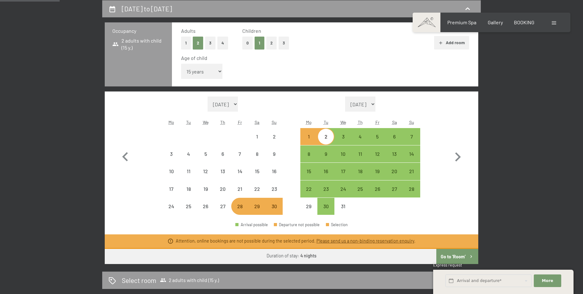
select select "[DATE]"
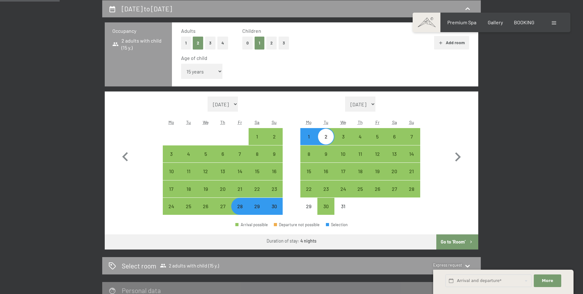
click at [454, 242] on button "Go to ‘Room’" at bounding box center [457, 241] width 42 height 15
select select "[DATE]"
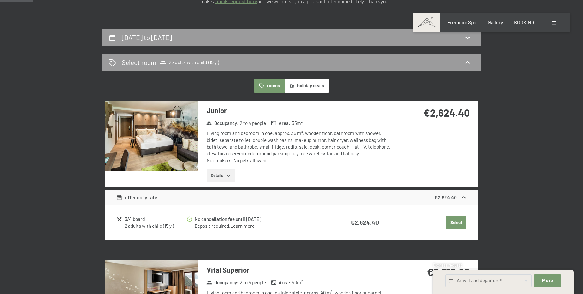
scroll to position [0, 0]
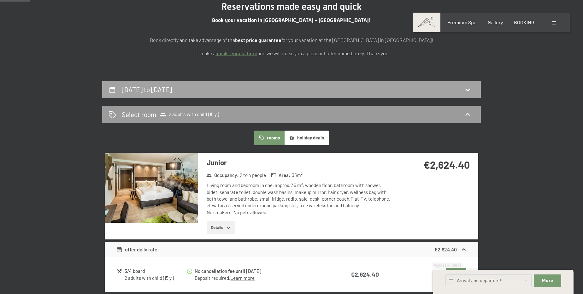
click at [219, 84] on div "[DATE] to [DATE]" at bounding box center [291, 89] width 379 height 17
select select "15"
select select "[DATE]"
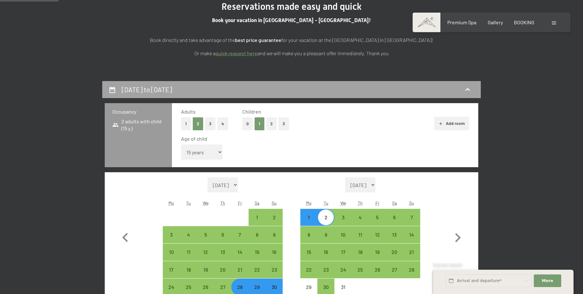
scroll to position [167, 0]
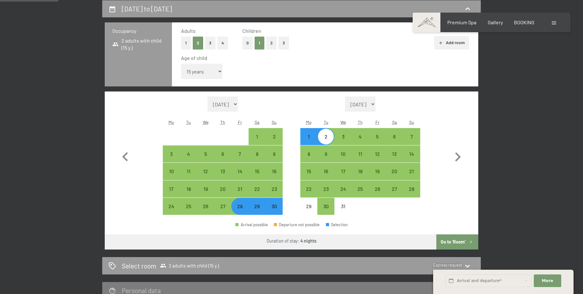
click at [269, 40] on button "2" at bounding box center [271, 43] width 10 height 13
select select "0"
select select "[DATE]"
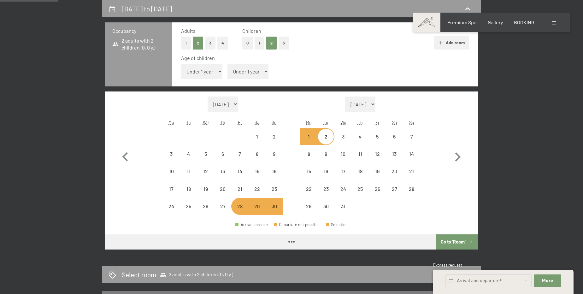
click at [204, 67] on select "Under 1 year 1 year 2 years 3 years 4 years 5 years 6 years 7 years 8 years 9 y…" at bounding box center [201, 71] width 41 height 15
select select "[DATE]"
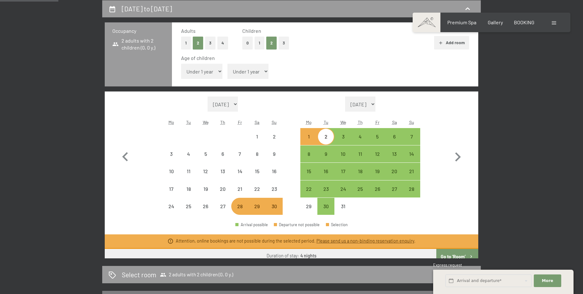
select select "[DATE]"
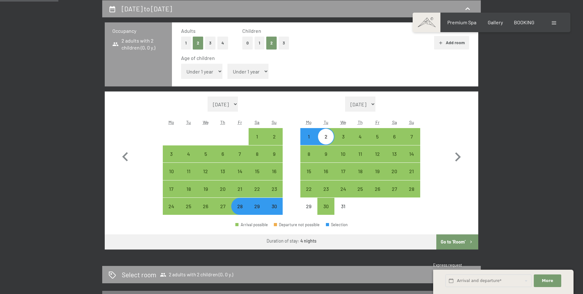
select select "12"
click at [181, 64] on select "Under 1 year 1 year 2 years 3 years 4 years 5 years 6 years 7 years 8 years 9 y…" at bounding box center [201, 71] width 41 height 15
select select "[DATE]"
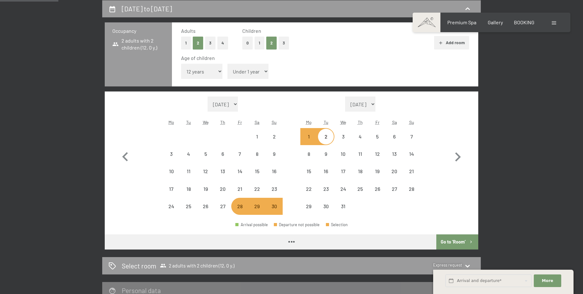
drag, startPoint x: 247, startPoint y: 77, endPoint x: 251, endPoint y: 73, distance: 5.1
click at [249, 74] on select "Under 1 year 1 year 2 years 3 years 4 years 5 years 6 years 7 years 8 years 9 y…" at bounding box center [248, 71] width 41 height 15
select select "[DATE]"
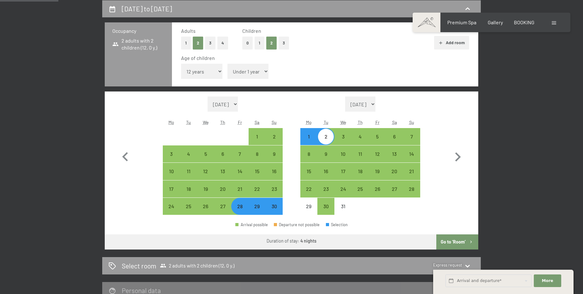
select select "14"
click at [228, 64] on select "Under 1 year 1 year 2 years 3 years 4 years 5 years 6 years 7 years 8 years 9 y…" at bounding box center [248, 71] width 41 height 15
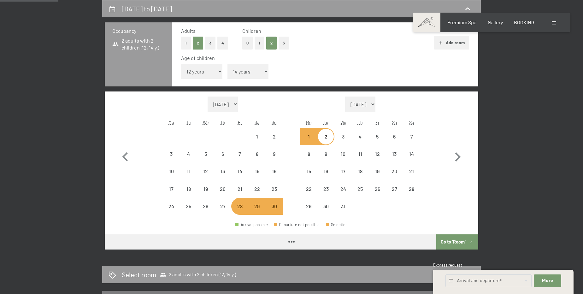
click at [243, 202] on div "28" at bounding box center [240, 206] width 16 height 16
select select "[DATE]"
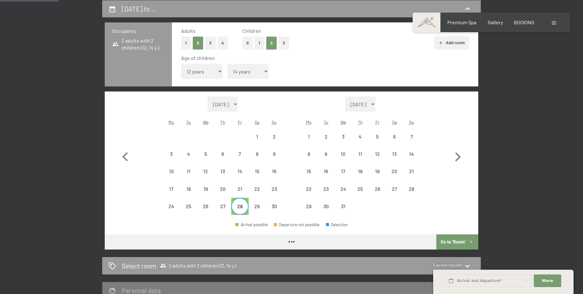
click at [257, 68] on select "Under 1 year 1 year 2 years 3 years 4 years 5 years 6 years 7 years 8 years 9 y…" at bounding box center [248, 71] width 41 height 15
select select "[DATE]"
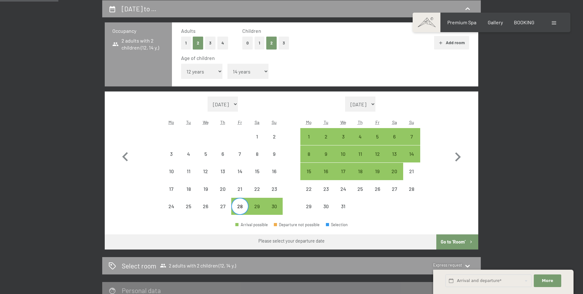
select select "16"
click at [228, 64] on select "Under 1 year 1 year 2 years 3 years 4 years 5 years 6 years 7 years 8 years 9 y…" at bounding box center [248, 71] width 41 height 15
select select "[DATE]"
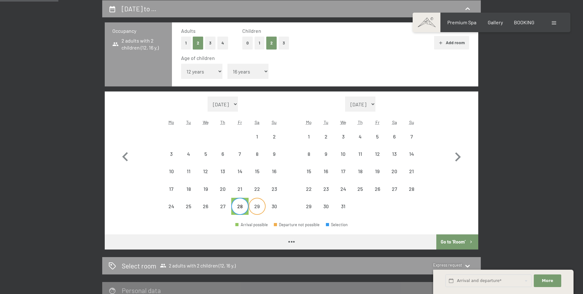
click at [252, 208] on div "29" at bounding box center [257, 212] width 16 height 16
select select "[DATE]"
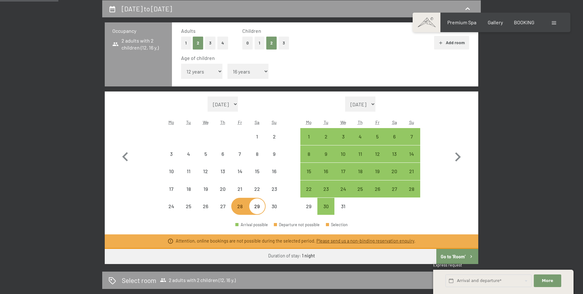
select select "[DATE]"
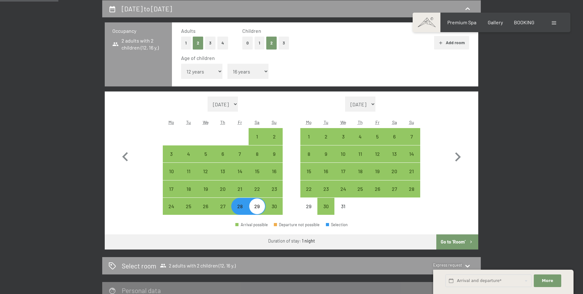
click at [245, 208] on div "28" at bounding box center [240, 212] width 16 height 16
select select "[DATE]"
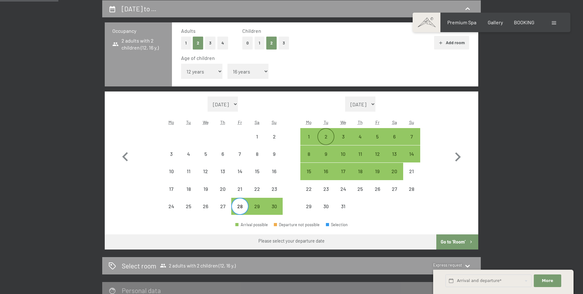
click at [326, 137] on div "2" at bounding box center [326, 142] width 16 height 16
select select "[DATE]"
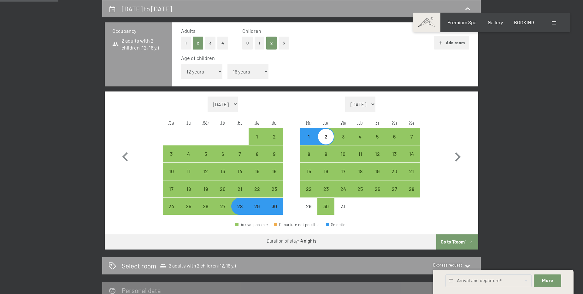
click at [450, 244] on button "Go to ‘Room’" at bounding box center [457, 241] width 42 height 15
select select "[DATE]"
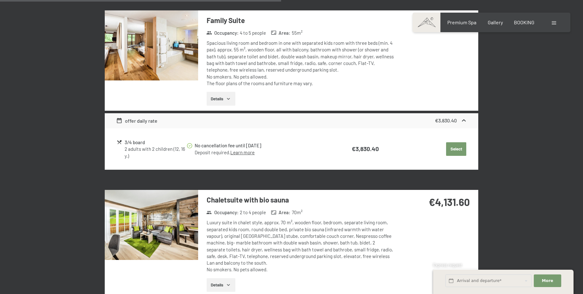
scroll to position [769, 0]
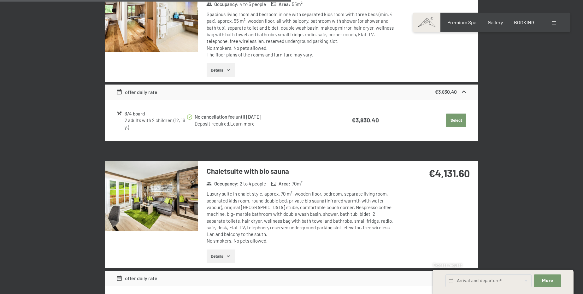
click at [214, 250] on button "Details" at bounding box center [221, 257] width 29 height 14
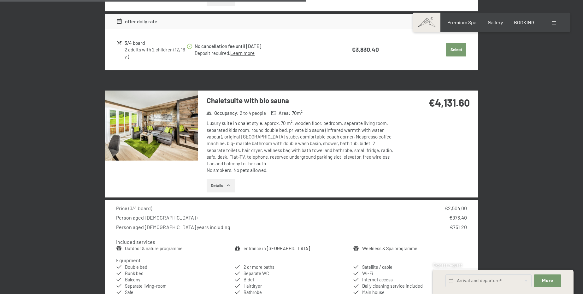
scroll to position [826, 0]
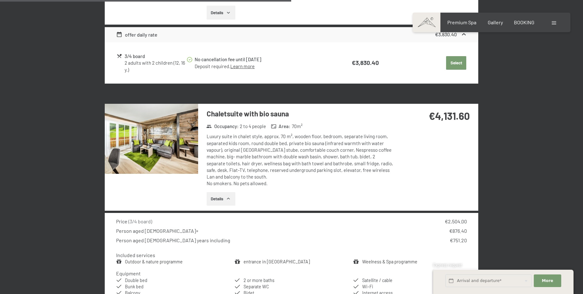
click at [127, 141] on img at bounding box center [151, 139] width 93 height 70
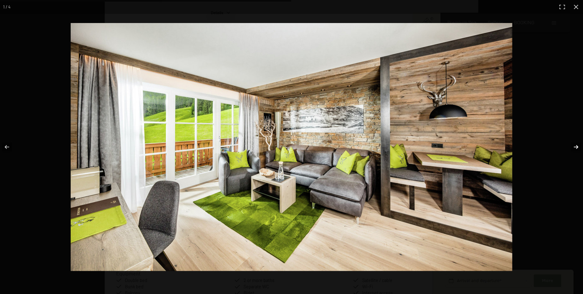
click at [574, 144] on button "button" at bounding box center [572, 147] width 22 height 32
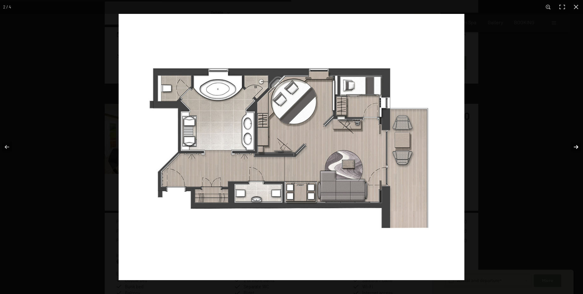
click at [574, 142] on button "button" at bounding box center [572, 147] width 22 height 32
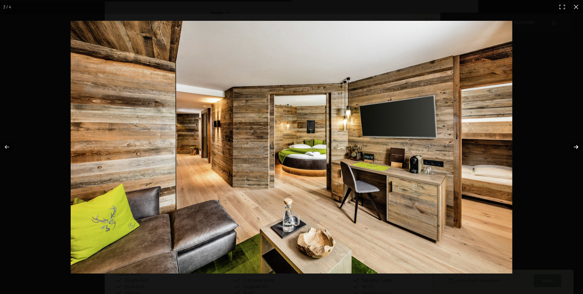
click at [574, 141] on button "button" at bounding box center [572, 147] width 22 height 32
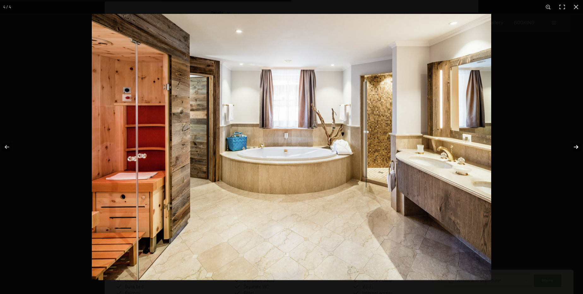
click at [574, 141] on button "button" at bounding box center [572, 147] width 22 height 32
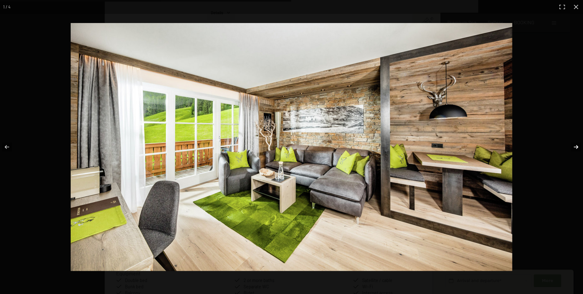
click at [574, 140] on button "button" at bounding box center [572, 147] width 22 height 32
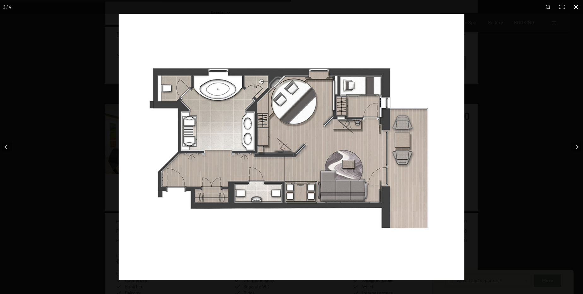
click at [576, 8] on button "button" at bounding box center [576, 7] width 14 height 14
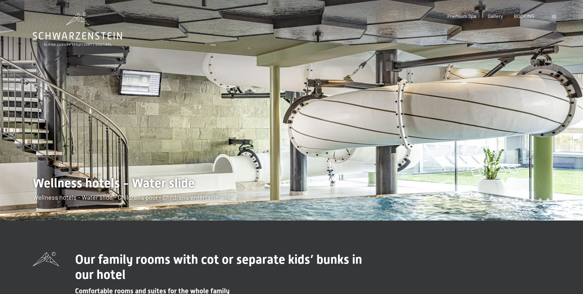
click at [393, 102] on div at bounding box center [438, 110] width 292 height 221
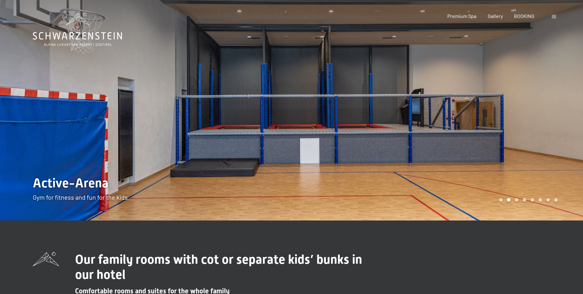
click at [393, 102] on div at bounding box center [438, 110] width 292 height 221
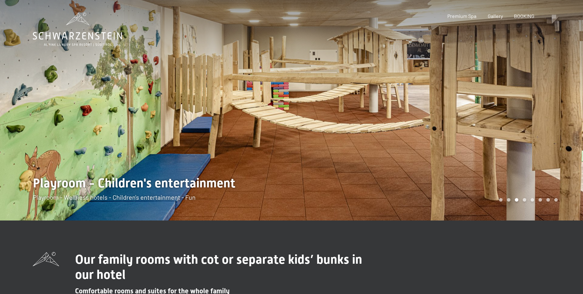
click at [393, 102] on div at bounding box center [438, 110] width 292 height 221
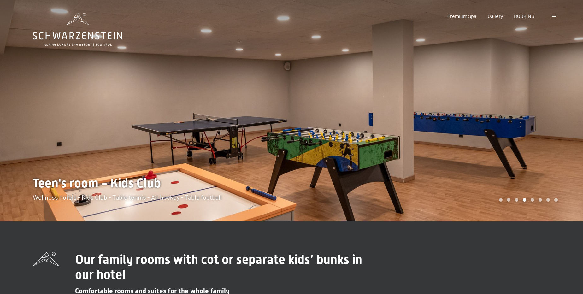
click at [393, 102] on div at bounding box center [438, 110] width 292 height 221
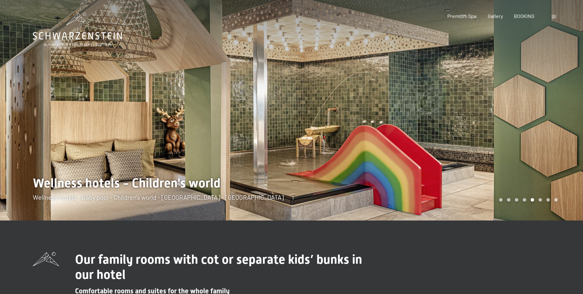
click at [393, 102] on div at bounding box center [438, 110] width 292 height 221
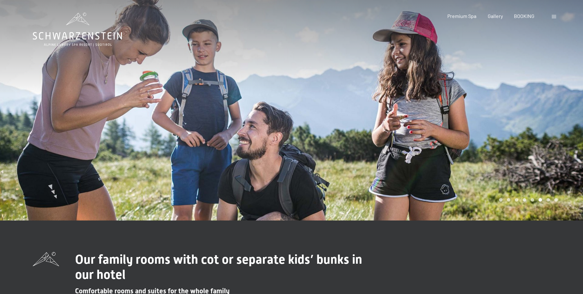
click at [393, 101] on div at bounding box center [438, 110] width 292 height 221
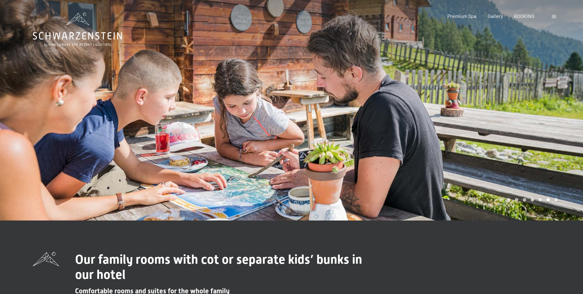
click at [393, 101] on div at bounding box center [438, 110] width 292 height 221
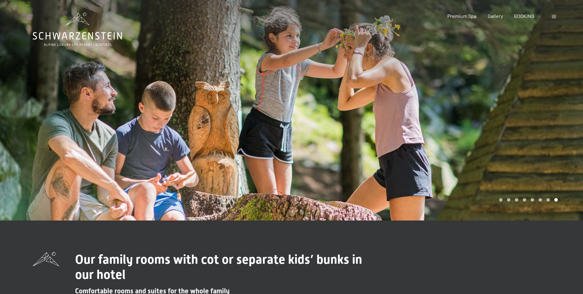
click at [301, 62] on div at bounding box center [438, 110] width 292 height 221
